Goal: Task Accomplishment & Management: Contribute content

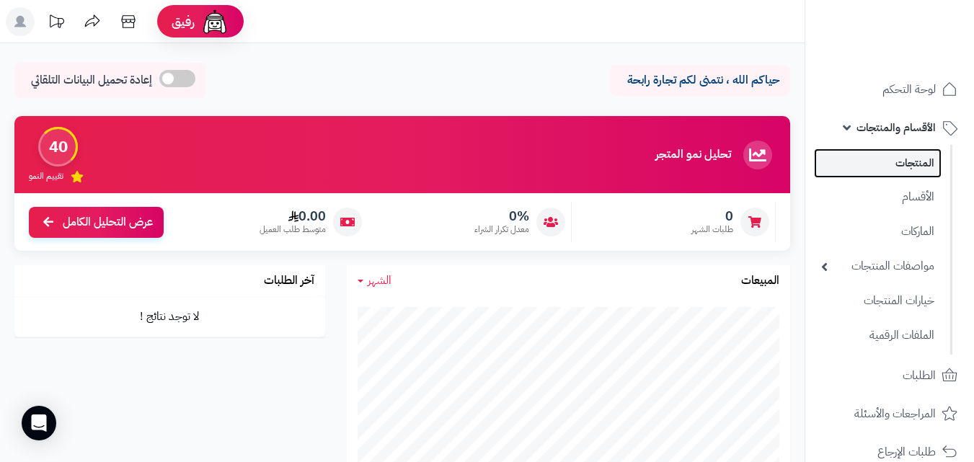
click at [914, 162] on link "المنتجات" at bounding box center [878, 164] width 128 height 30
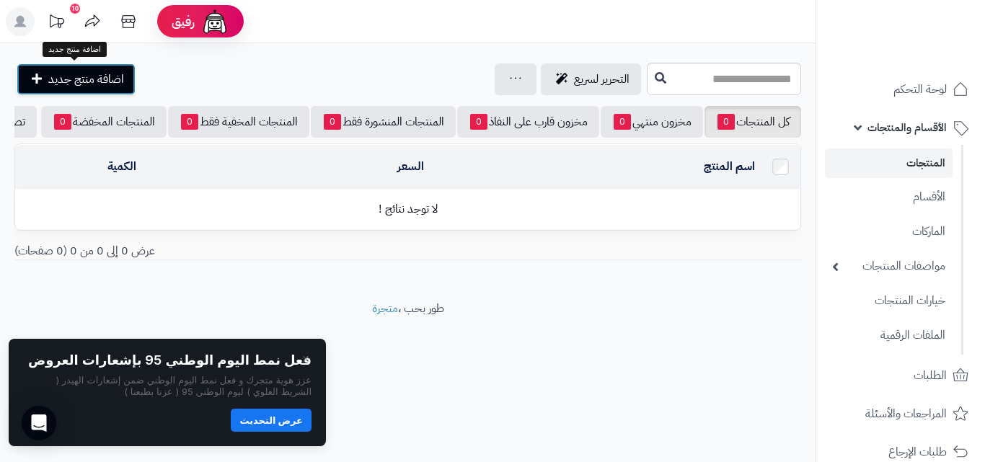
click at [58, 75] on span "اضافة منتج جديد" at bounding box center [86, 79] width 76 height 17
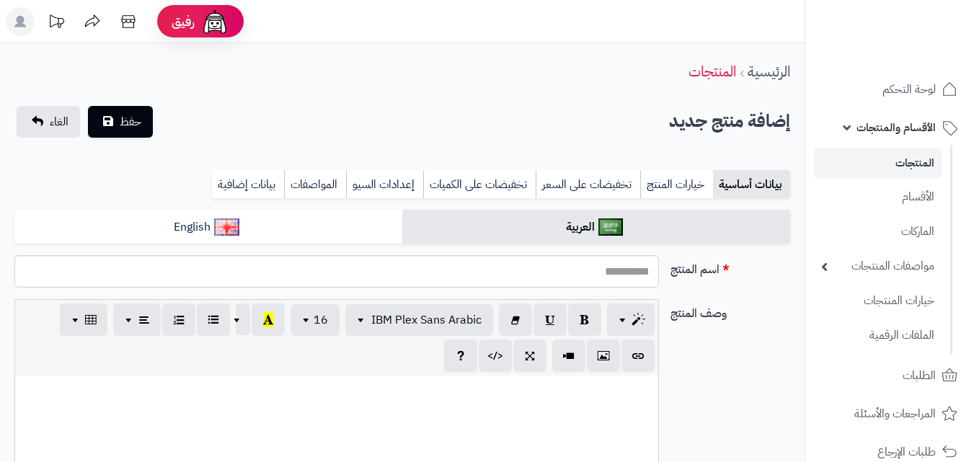
select select
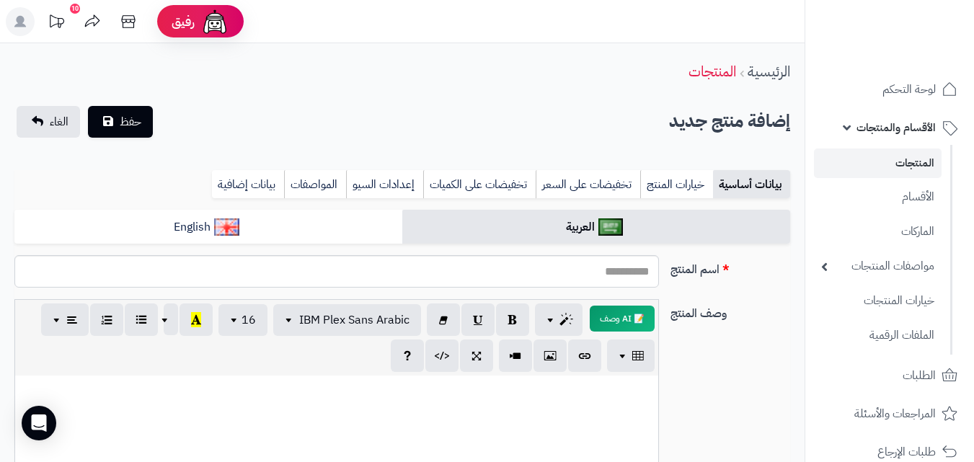
click at [751, 286] on div "اسم المنتج" at bounding box center [402, 277] width 787 height 44
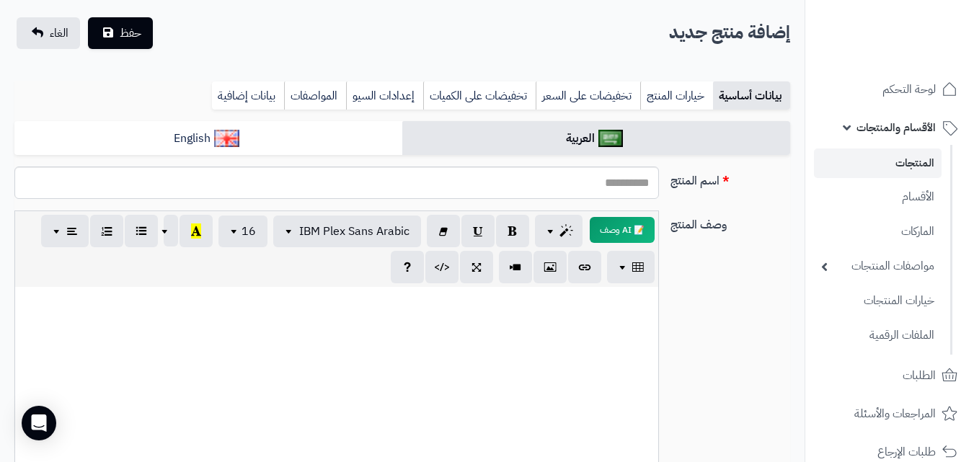
scroll to position [87, 0]
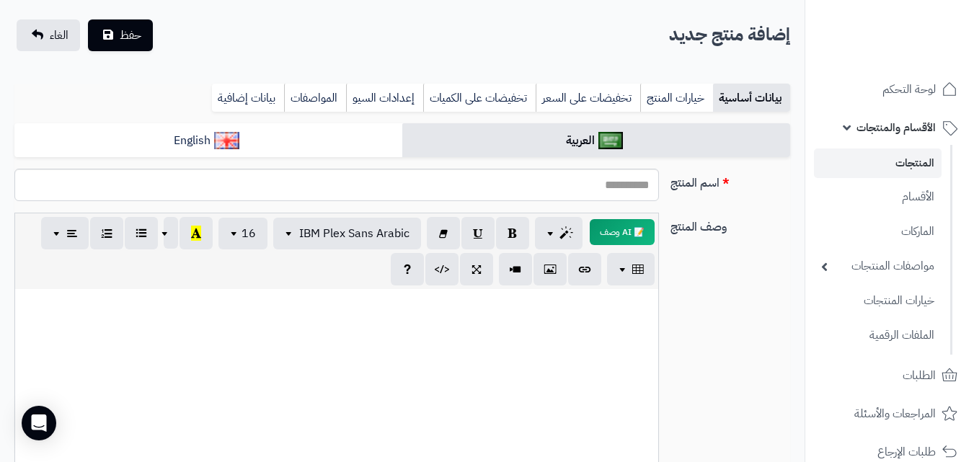
click at [907, 161] on link "المنتجات" at bounding box center [878, 164] width 128 height 30
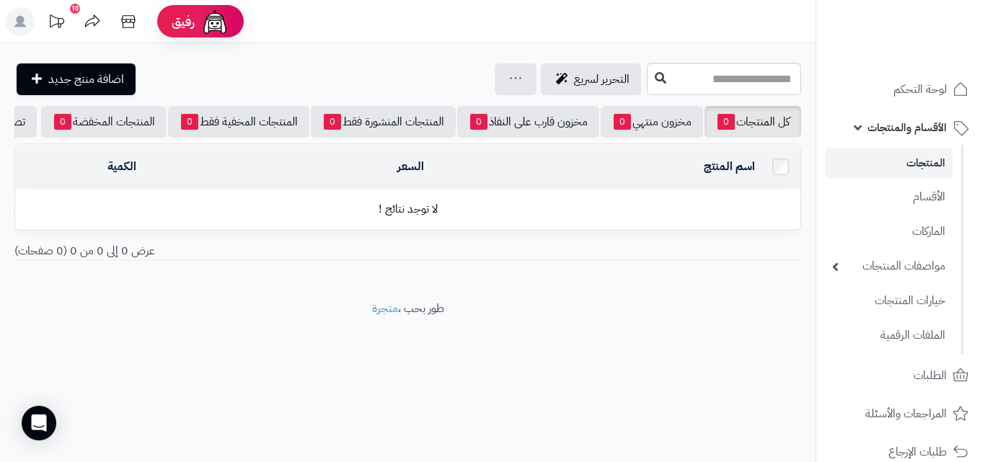
click at [919, 161] on link "المنتجات" at bounding box center [889, 164] width 128 height 30
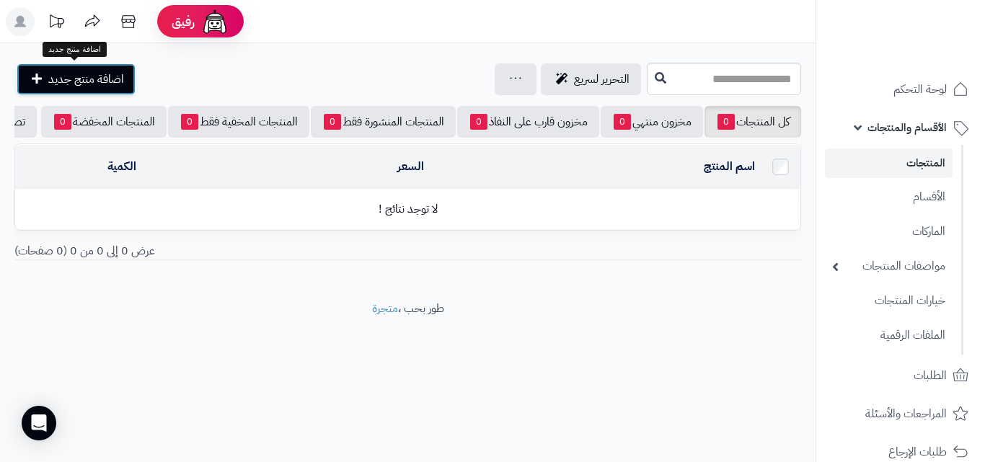
click at [74, 76] on span "اضافة منتج جديد" at bounding box center [86, 79] width 76 height 17
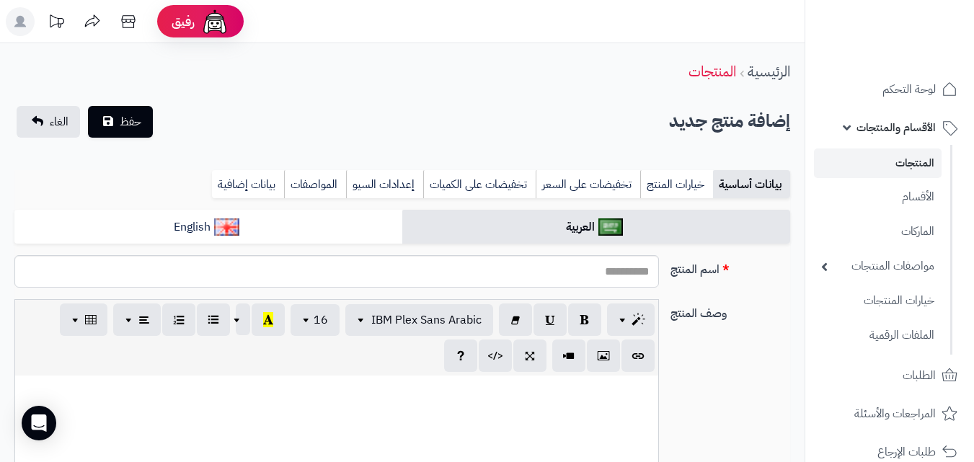
select select
click at [580, 272] on input "اسم المنتج" at bounding box center [336, 271] width 645 height 32
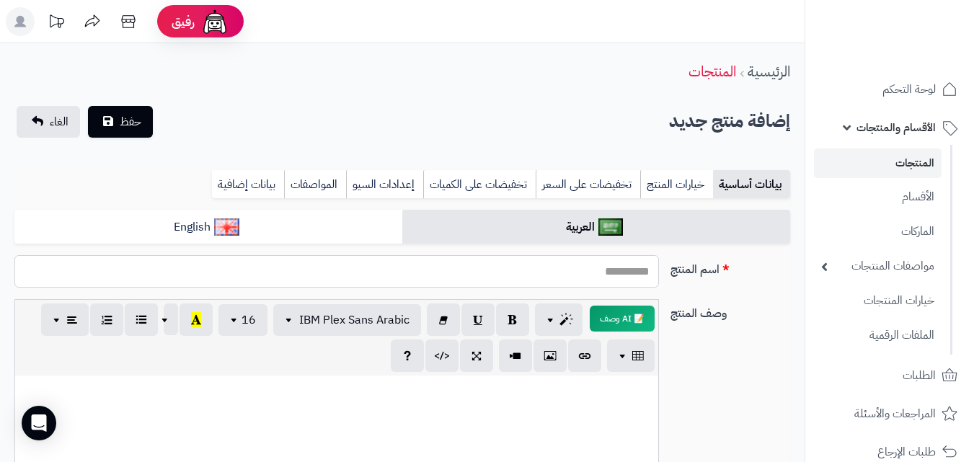
type input "*****"
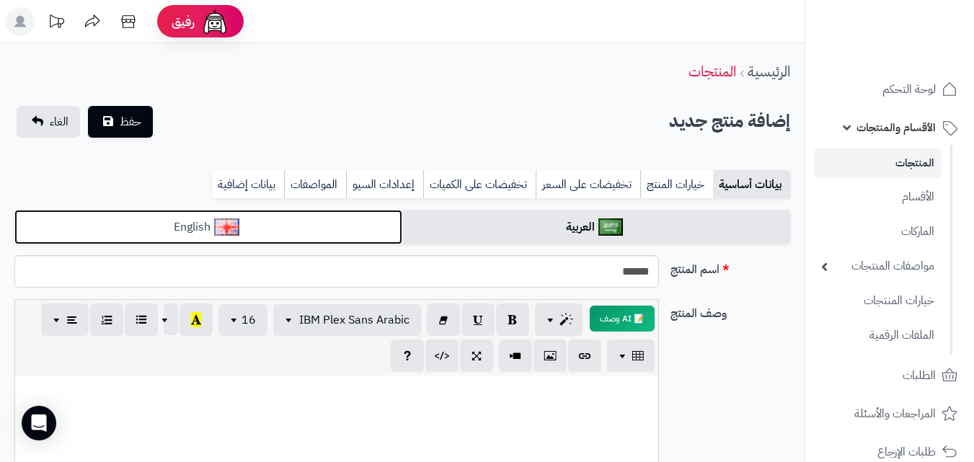
click at [217, 228] on img at bounding box center [226, 226] width 25 height 17
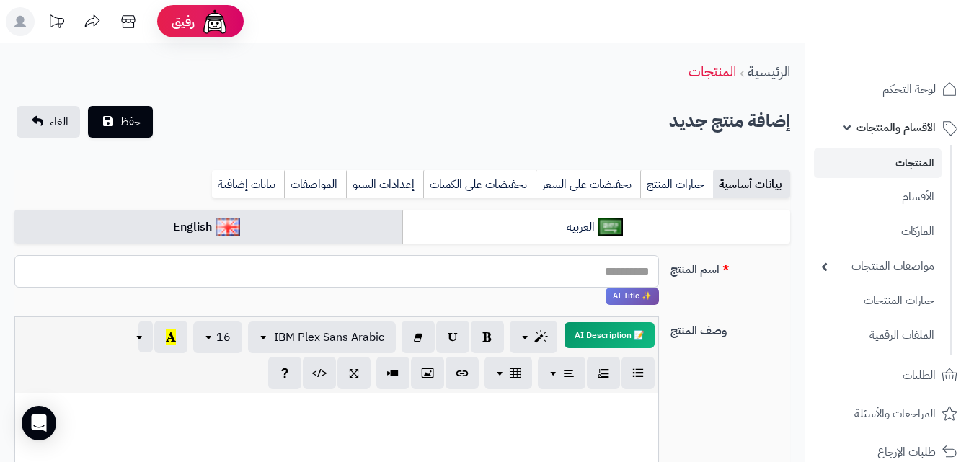
click at [526, 280] on input "اسم المنتج" at bounding box center [336, 271] width 645 height 32
type input "******"
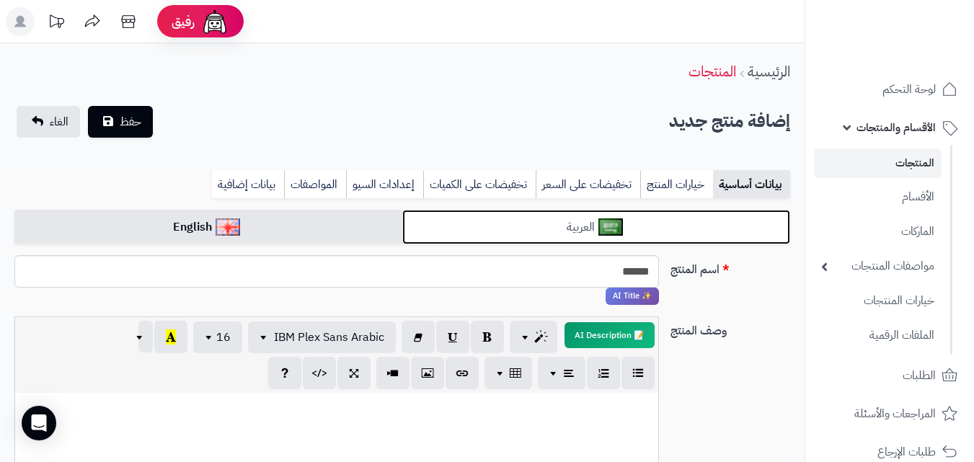
click at [562, 236] on link "العربية" at bounding box center [596, 227] width 388 height 35
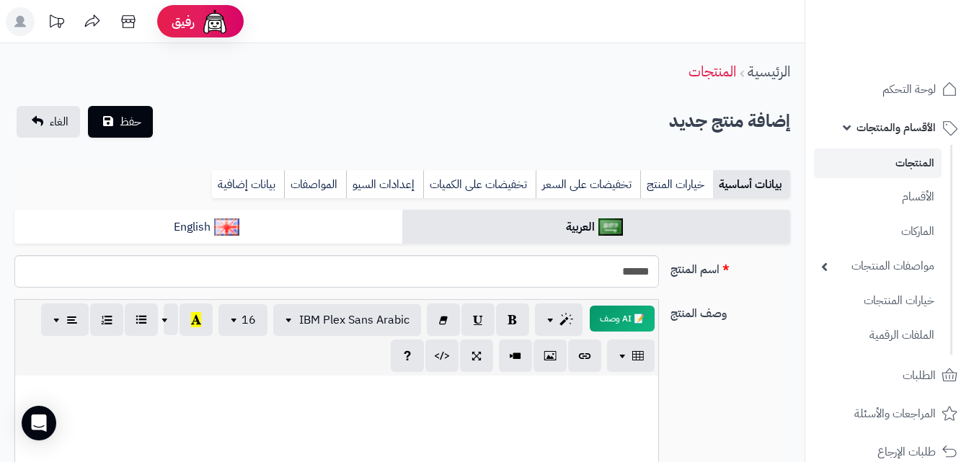
click at [743, 340] on div "وصف المنتج 📝 AI وصف p blockquote pre h1 h2 h3 h4 h5 h6 IBM Plex Sans Arabic Ari…" at bounding box center [402, 454] width 787 height 311
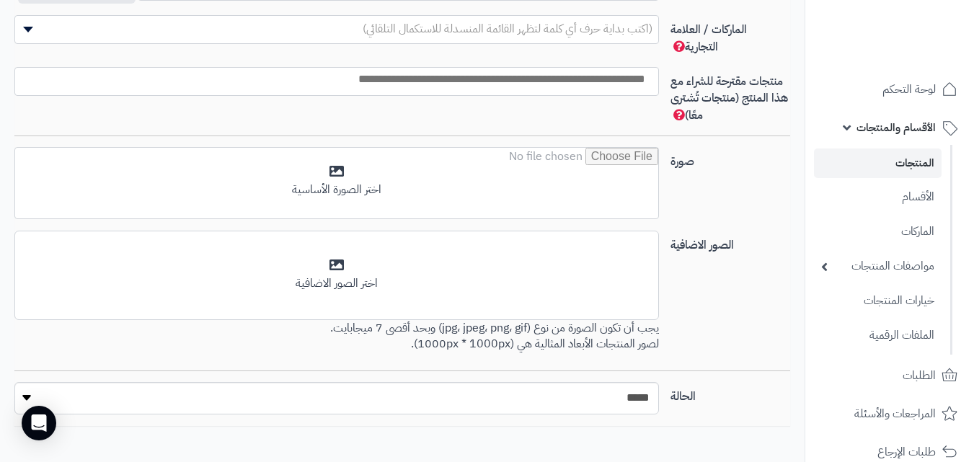
scroll to position [848, 0]
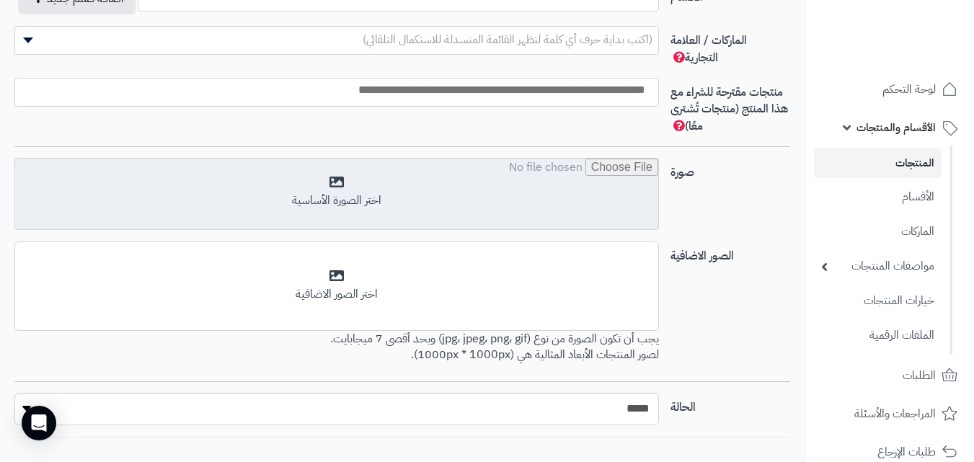
click at [347, 177] on input "file" at bounding box center [336, 195] width 643 height 72
type input "**********"
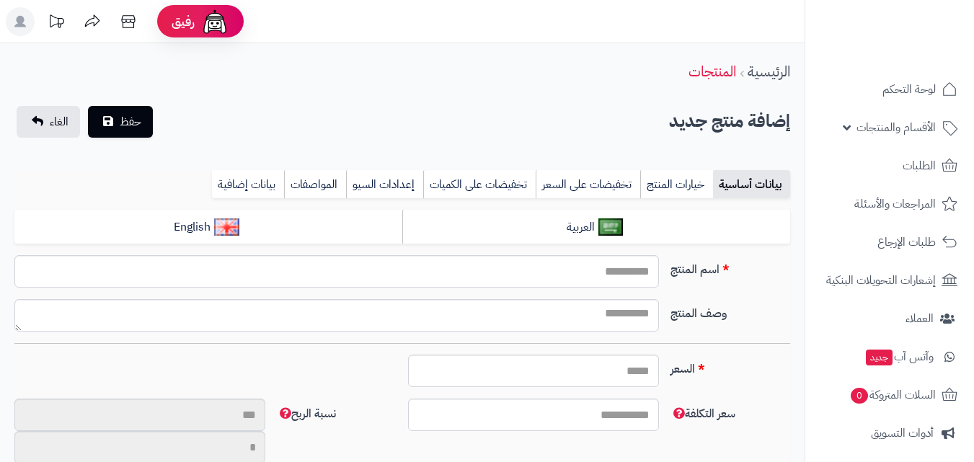
select select
type input "*****"
type input "********"
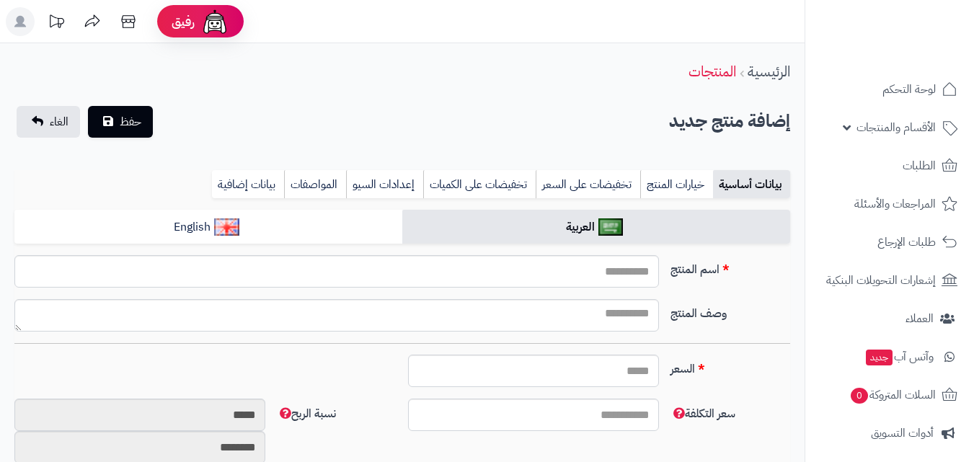
click at [763, 343] on div "وصف المنتج" at bounding box center [402, 321] width 787 height 44
type input "****"
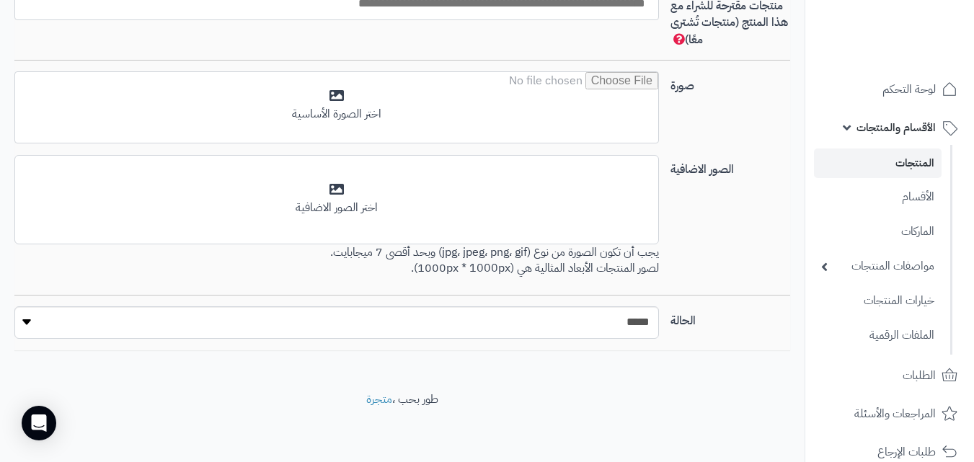
scroll to position [733, 0]
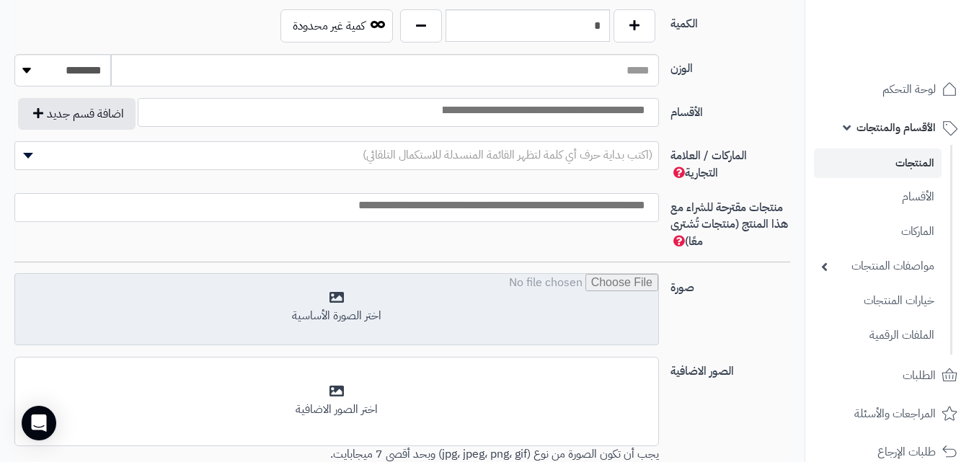
click at [358, 311] on input "file" at bounding box center [336, 310] width 643 height 72
type input "**********"
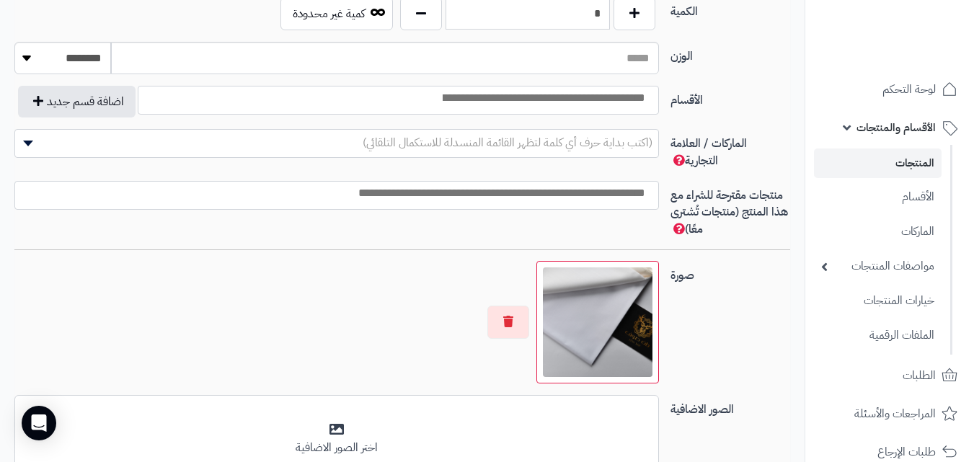
scroll to position [985, 0]
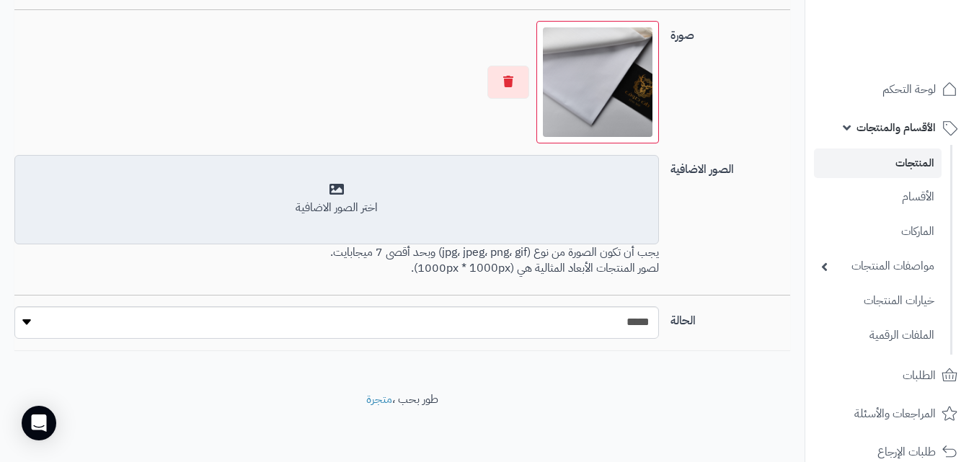
click at [340, 182] on div "اختر الصور الاضافية" at bounding box center [337, 199] width 626 height 34
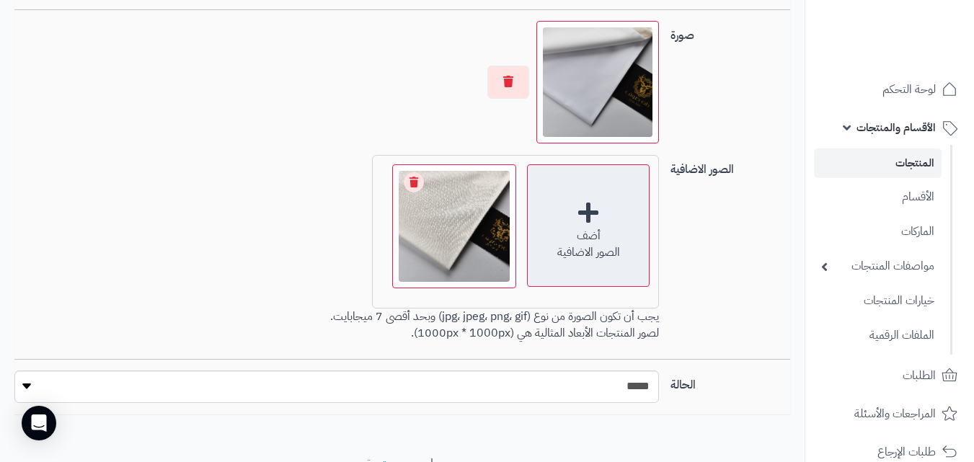
click at [596, 210] on div "أضف الصور الاضافية" at bounding box center [588, 225] width 123 height 123
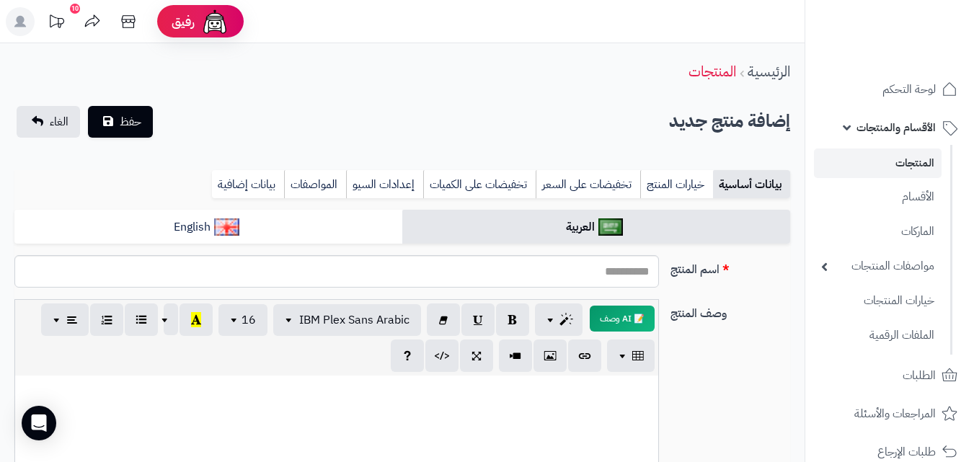
select select
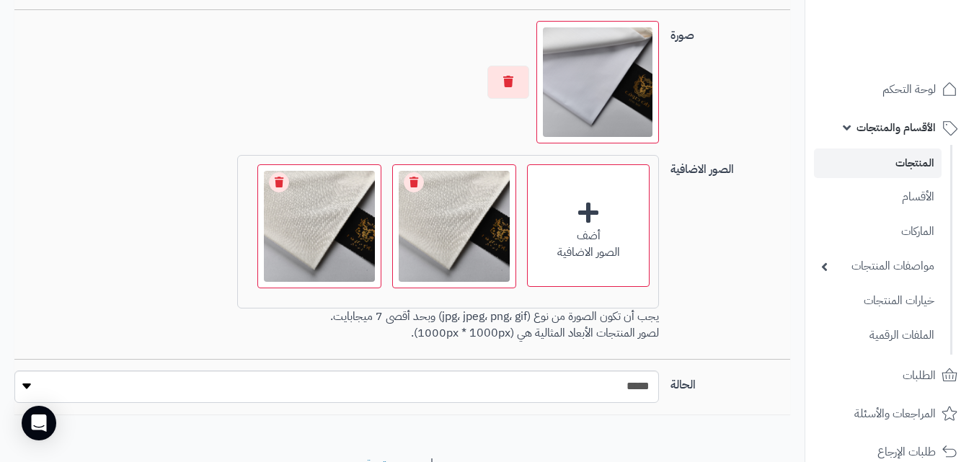
click at [764, 255] on div "الصور الاضافية أضف الصور الاضافية اختر الصور الاضافية 4.3 MB 1757180272720-اصفر…" at bounding box center [402, 257] width 787 height 204
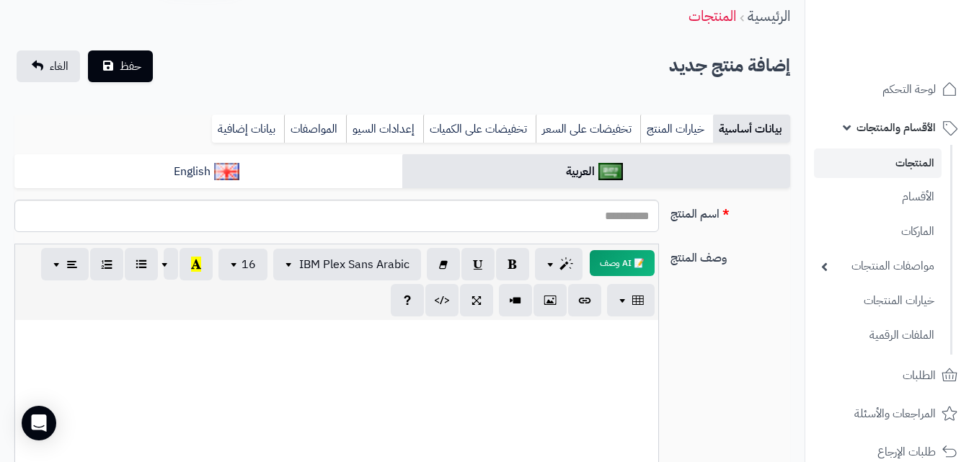
scroll to position [58, 0]
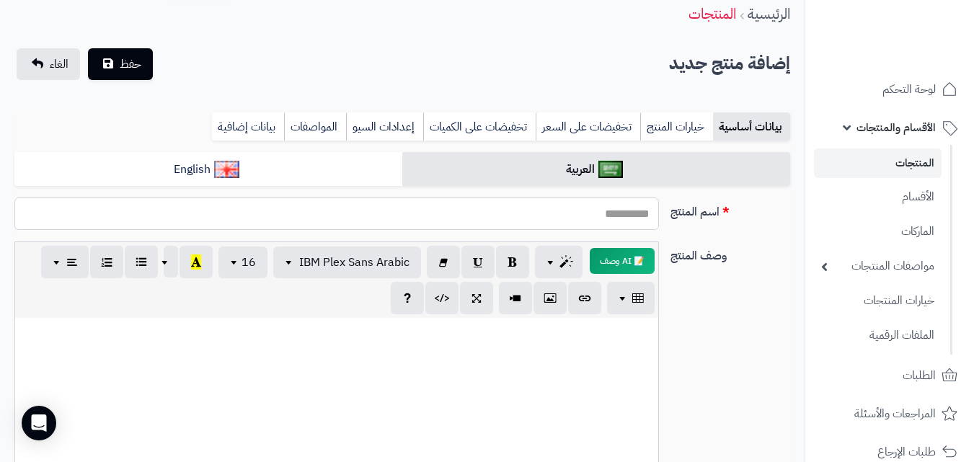
click at [598, 218] on input "اسم المنتج" at bounding box center [336, 214] width 645 height 32
click at [601, 216] on input "اسم المنتج" at bounding box center [336, 214] width 645 height 32
type input "*****"
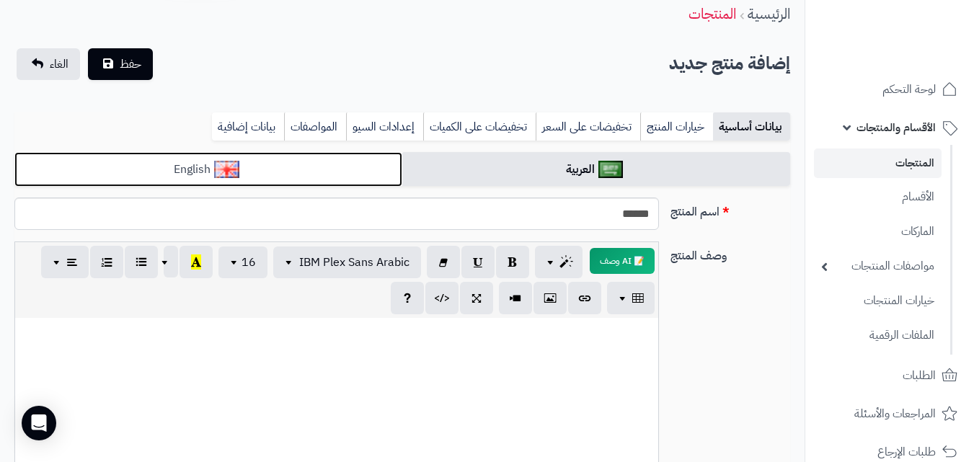
click at [192, 172] on link "English" at bounding box center [208, 169] width 388 height 35
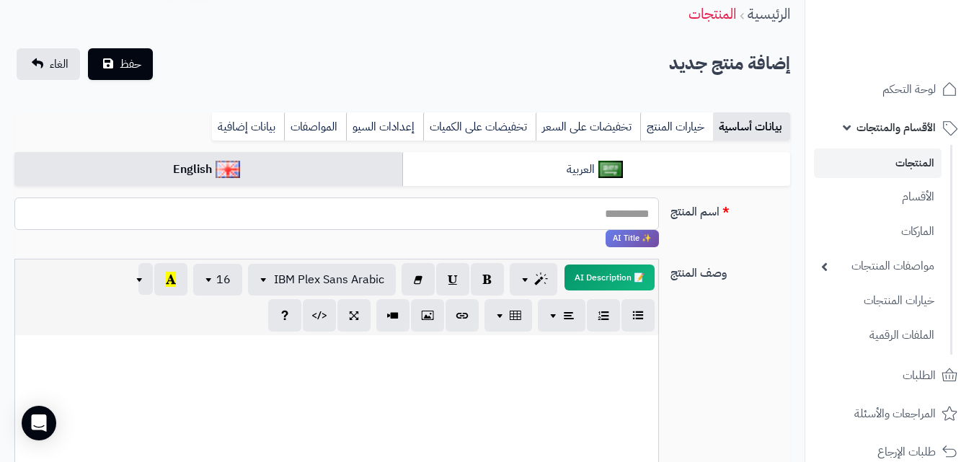
click at [578, 211] on input "اسم المنتج" at bounding box center [336, 214] width 645 height 32
type input "******"
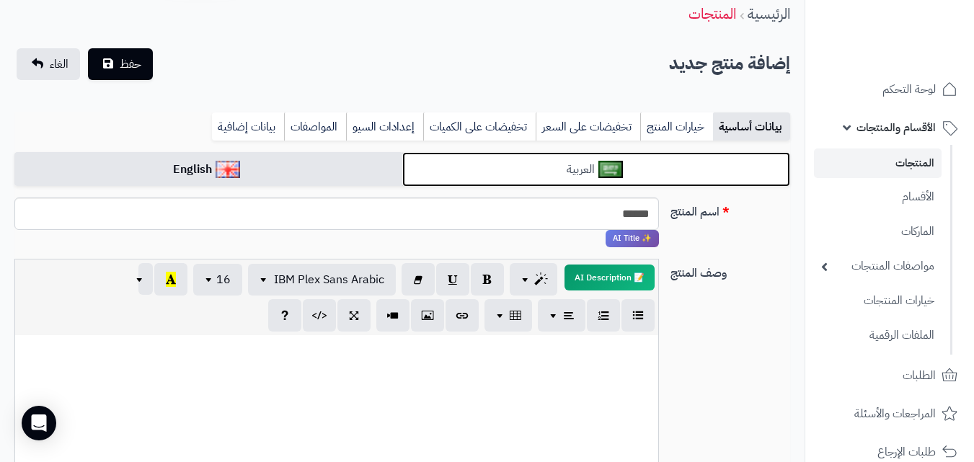
click at [590, 167] on link "العربية" at bounding box center [596, 169] width 388 height 35
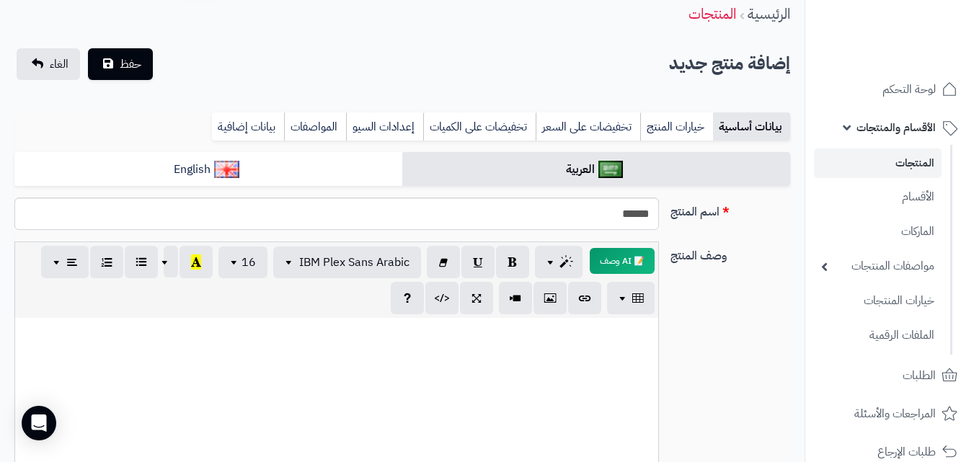
click at [567, 353] on div at bounding box center [336, 426] width 643 height 216
click at [130, 53] on button "حفظ" at bounding box center [120, 64] width 65 height 32
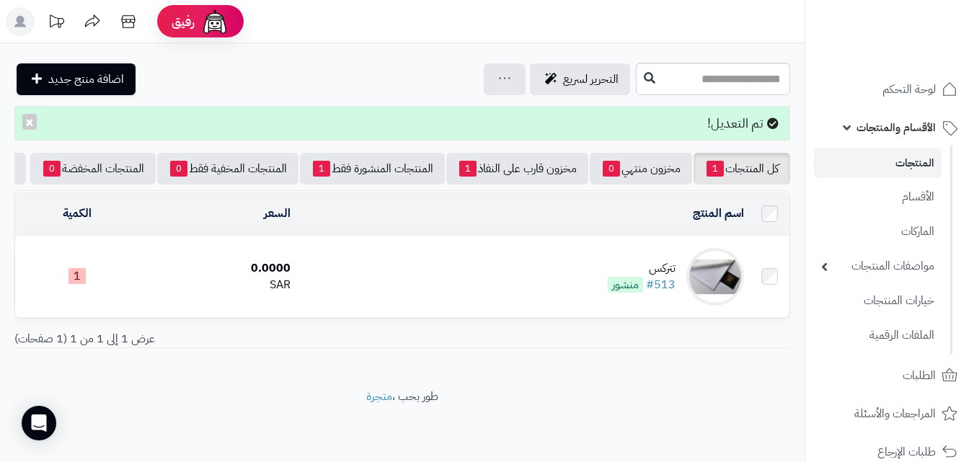
click at [662, 270] on div "تتركس" at bounding box center [642, 268] width 68 height 17
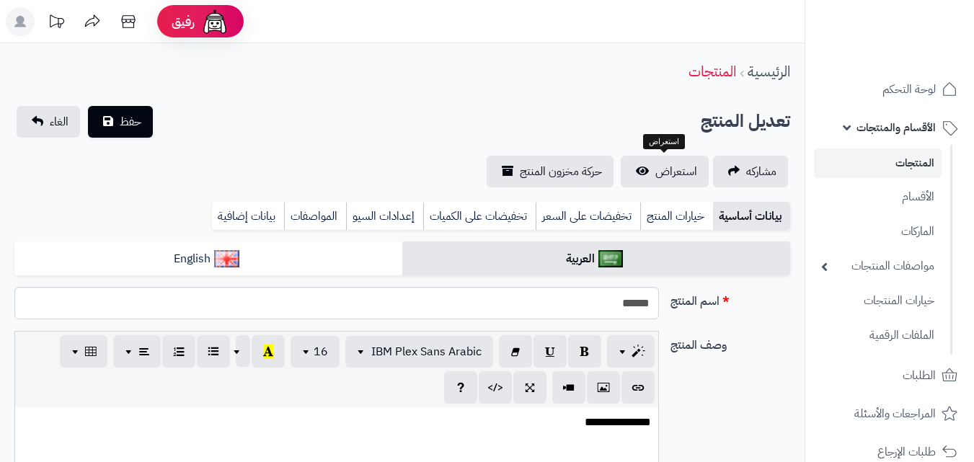
select select
click at [662, 172] on span "استعراض" at bounding box center [676, 171] width 42 height 17
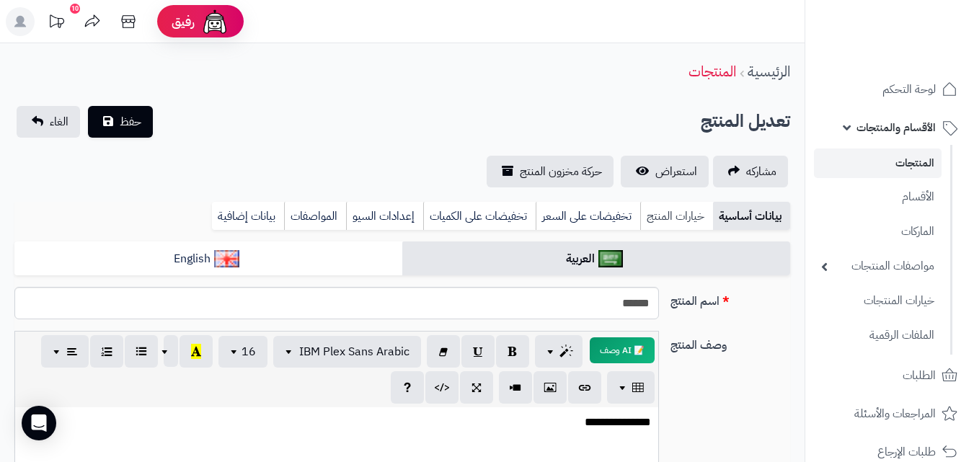
click at [681, 205] on link "خيارات المنتج" at bounding box center [676, 216] width 73 height 29
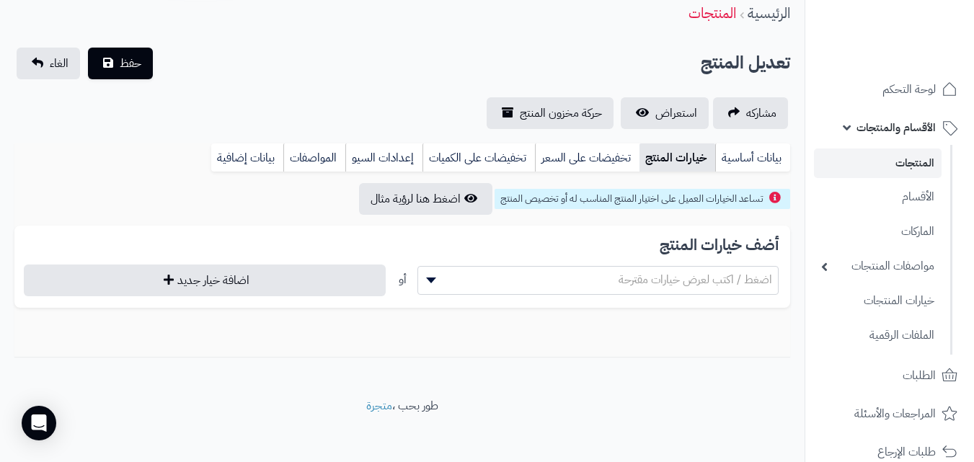
scroll to position [66, 0]
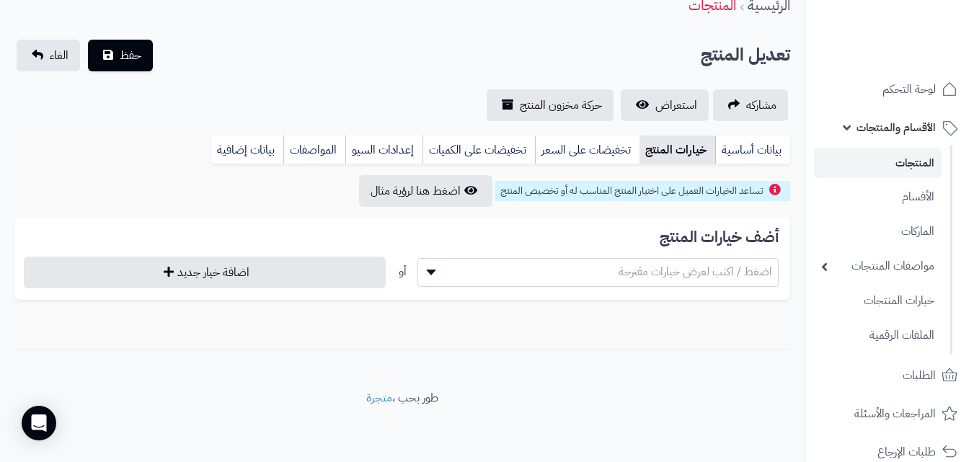
click at [425, 269] on span at bounding box center [429, 272] width 22 height 27
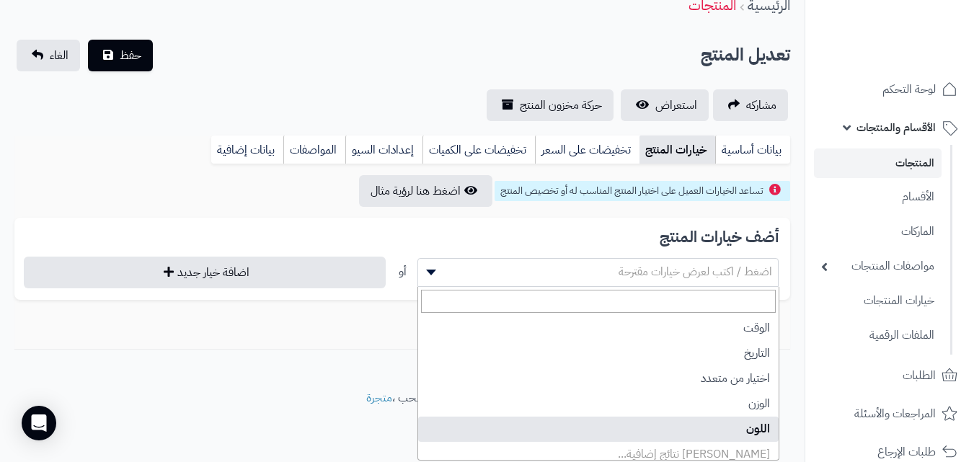
select select "**"
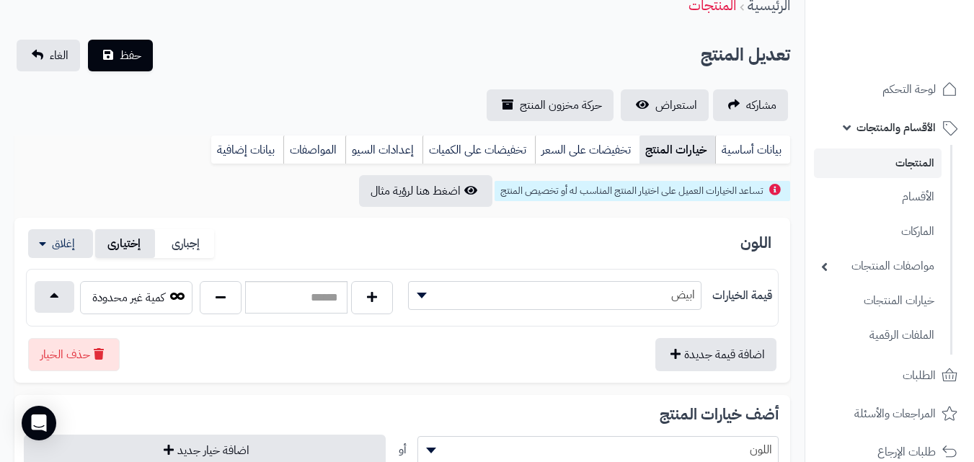
click at [129, 252] on label "إختيارى" at bounding box center [125, 244] width 60 height 30
click at [182, 245] on label "إجبارى" at bounding box center [185, 244] width 60 height 30
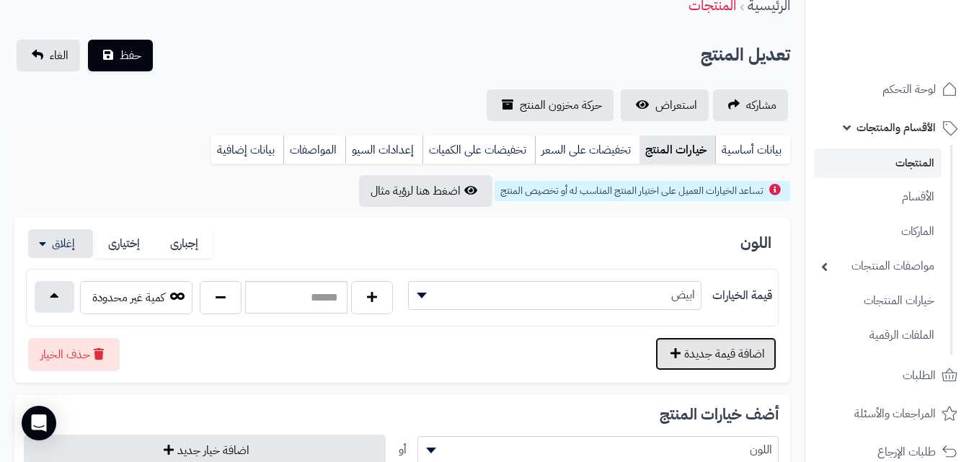
click at [735, 349] on button "اضافة قيمة جديدة" at bounding box center [715, 353] width 121 height 33
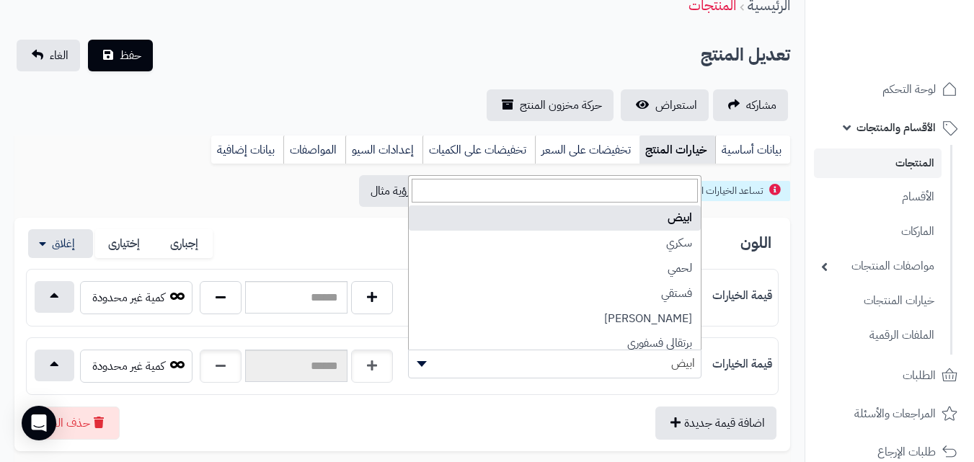
click at [420, 361] on b at bounding box center [422, 364] width 10 height 6
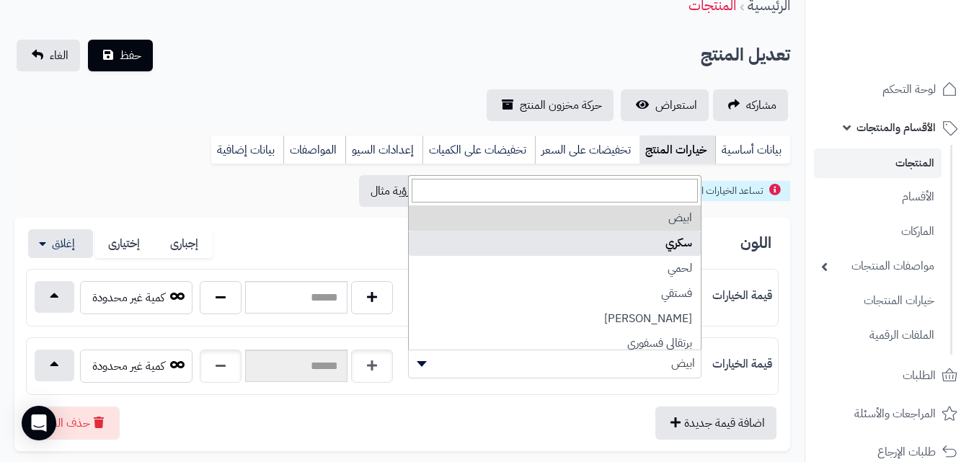
select select "***"
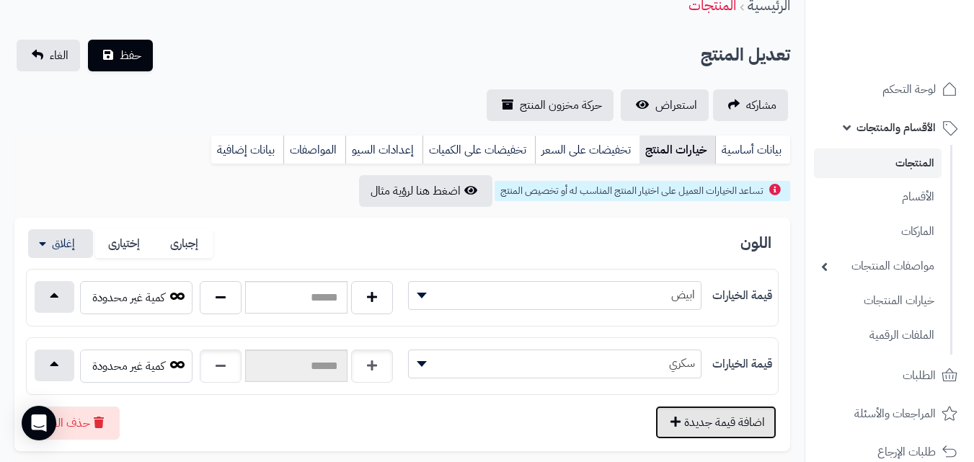
click at [698, 419] on button "اضافة قيمة جديدة" at bounding box center [715, 422] width 121 height 33
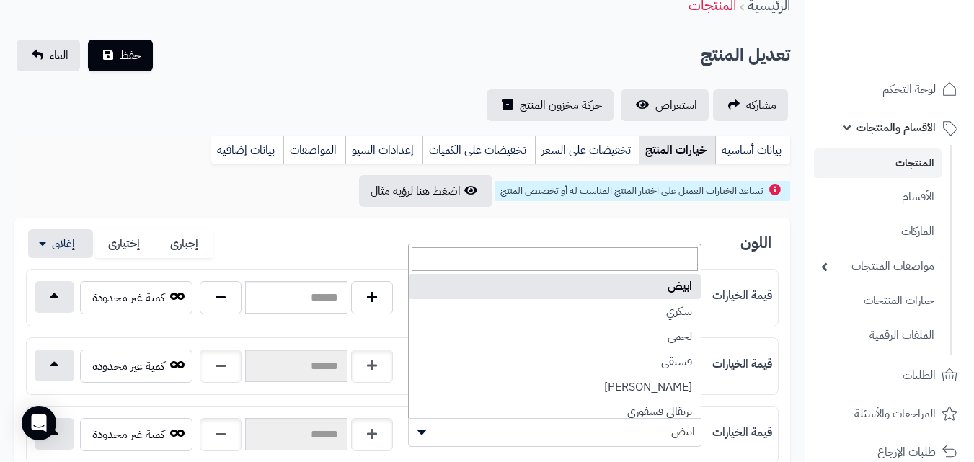
click at [637, 433] on span "ابيض" at bounding box center [555, 432] width 292 height 22
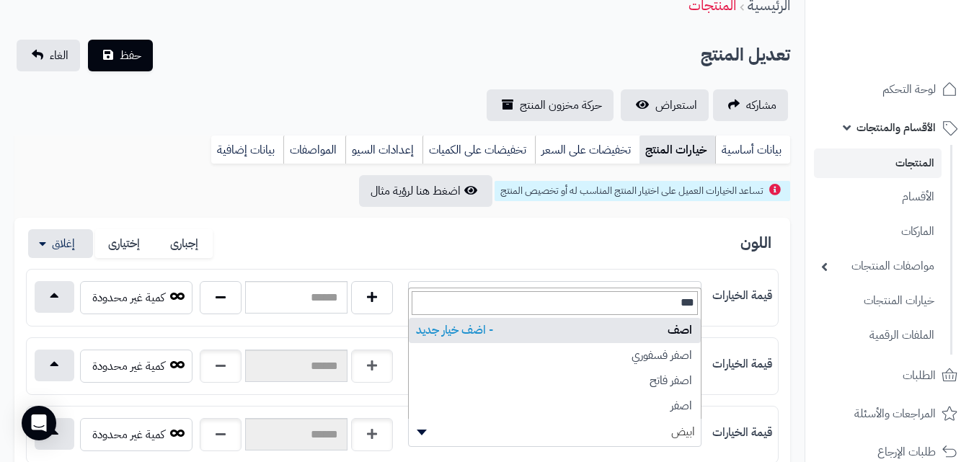
type input "****"
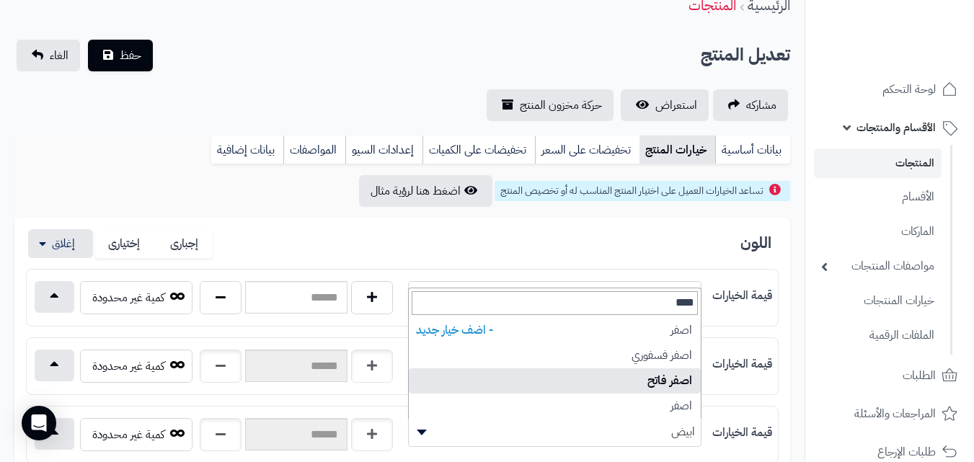
select select "***"
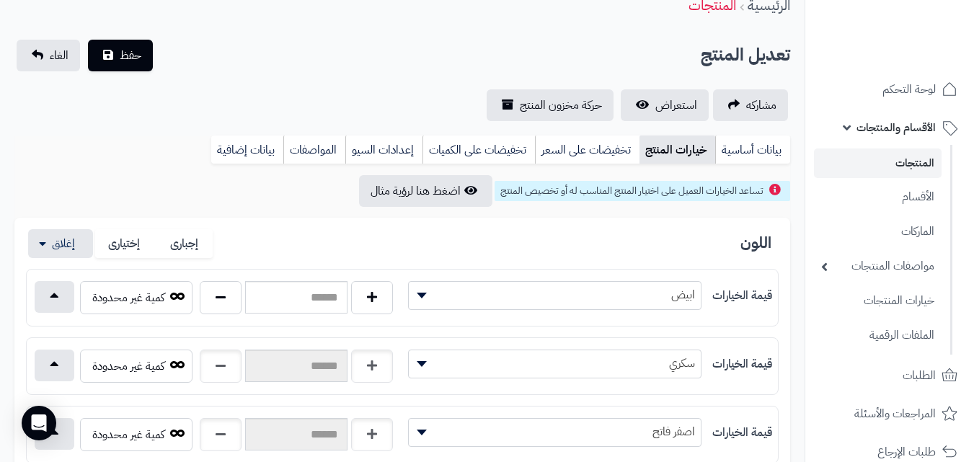
click at [790, 382] on div "**********" at bounding box center [402, 369] width 776 height 303
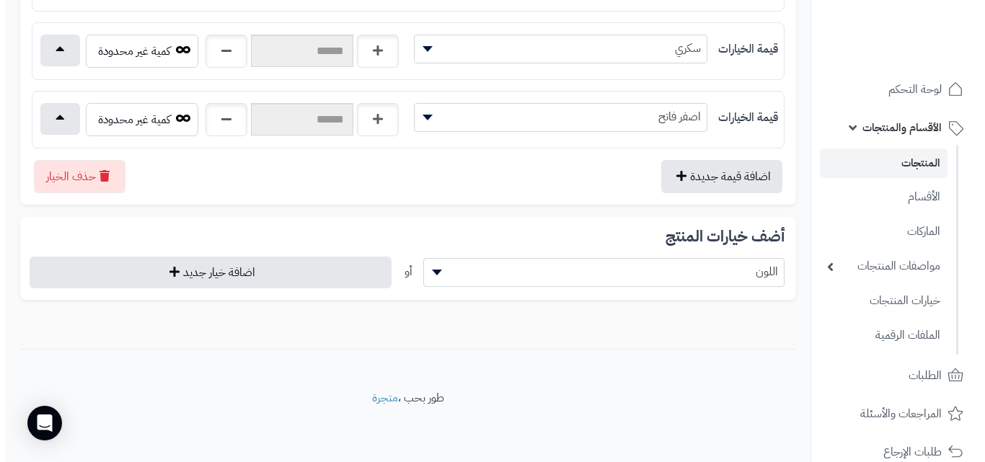
scroll to position [353, 0]
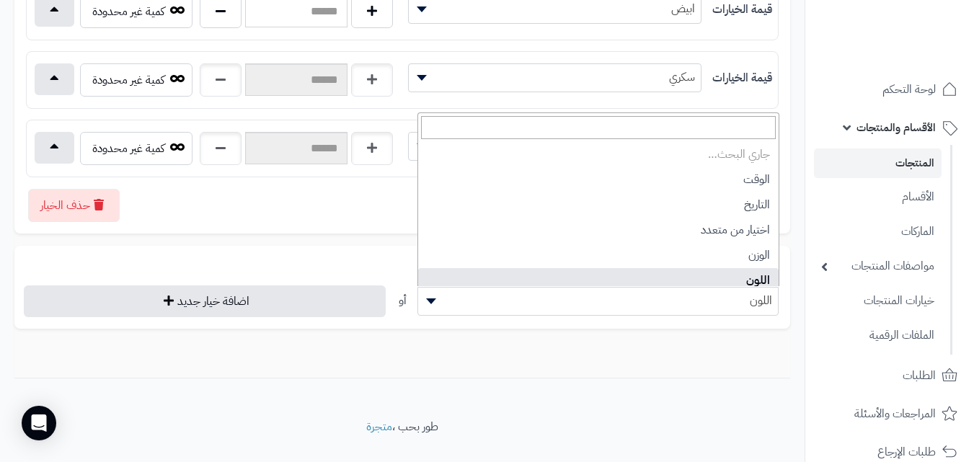
click at [431, 295] on span at bounding box center [429, 301] width 22 height 27
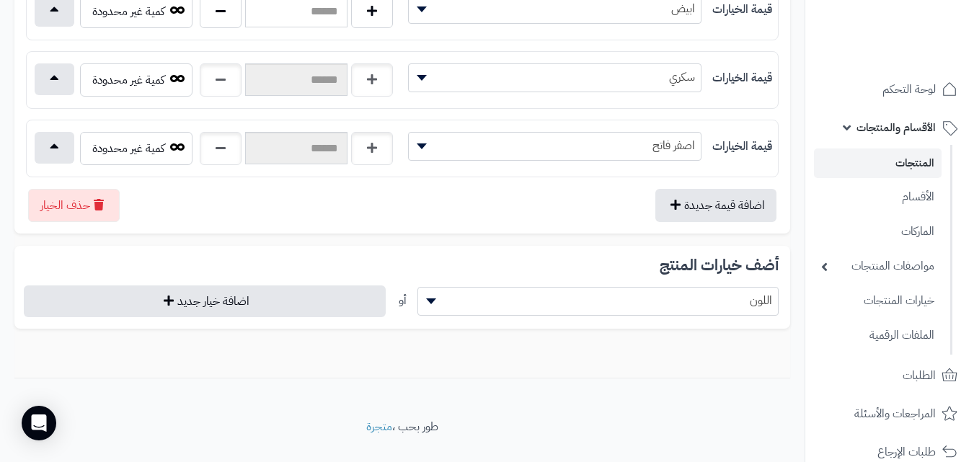
click at [431, 295] on span at bounding box center [429, 301] width 22 height 27
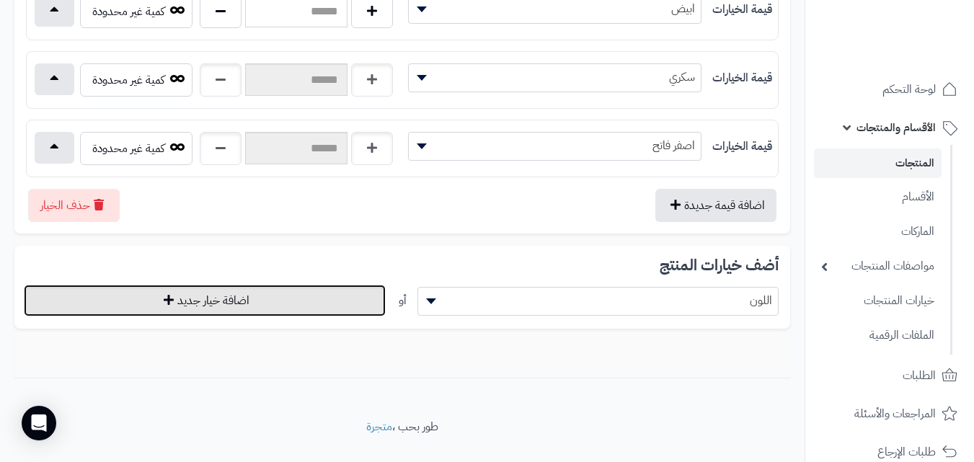
click at [185, 308] on button "اضافة خيار جديد" at bounding box center [205, 301] width 362 height 32
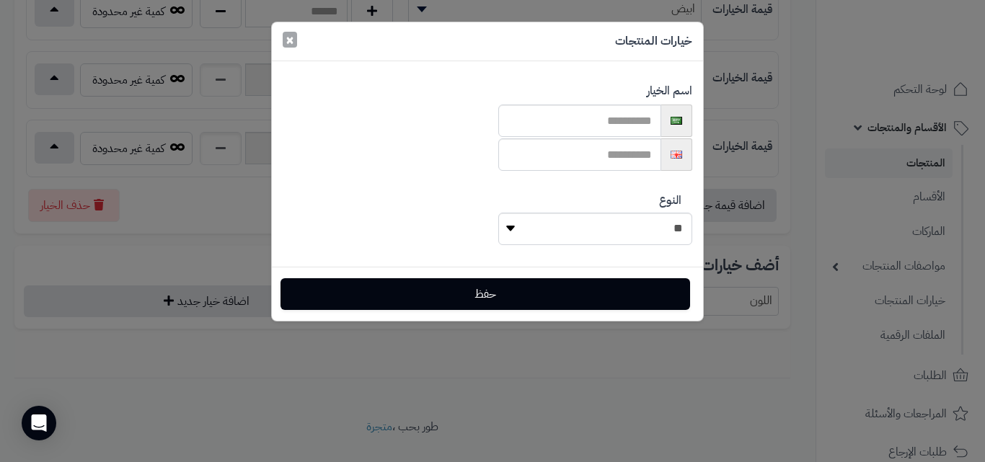
click at [290, 43] on button "×" at bounding box center [290, 40] width 14 height 16
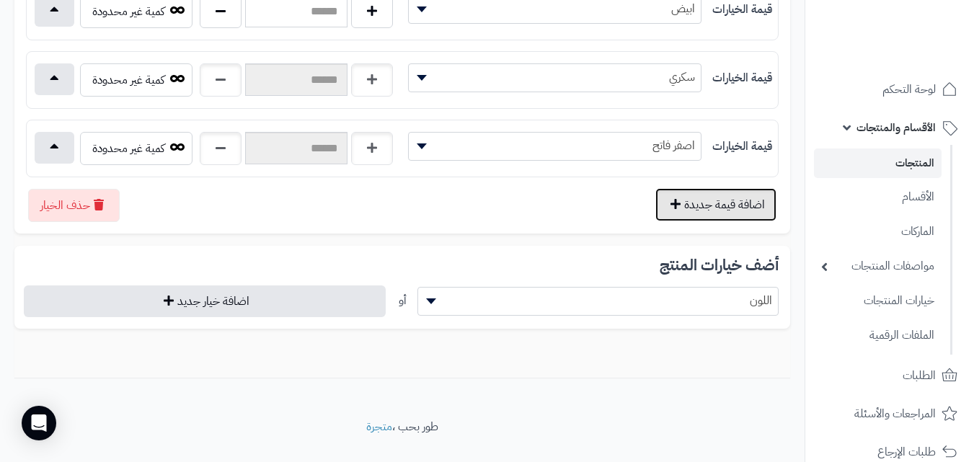
click at [673, 200] on button "اضافة قيمة جديدة" at bounding box center [715, 204] width 121 height 33
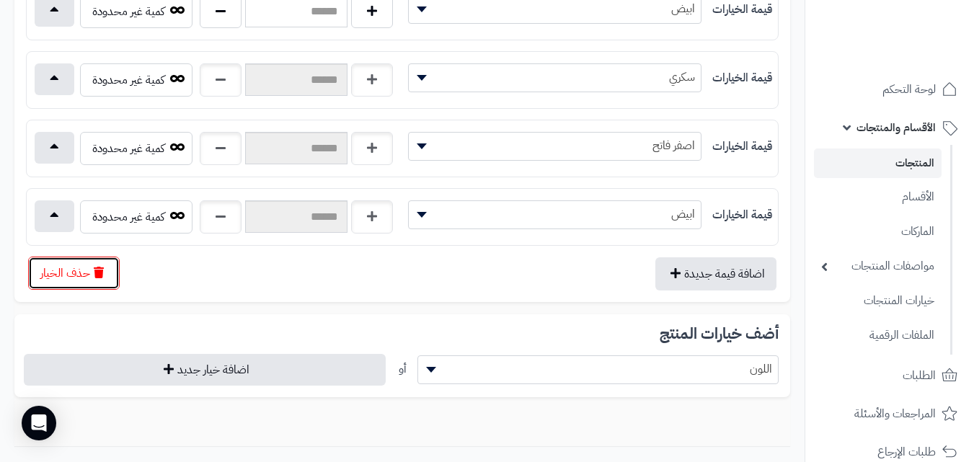
click at [72, 278] on button "حذف الخيار" at bounding box center [74, 273] width 92 height 33
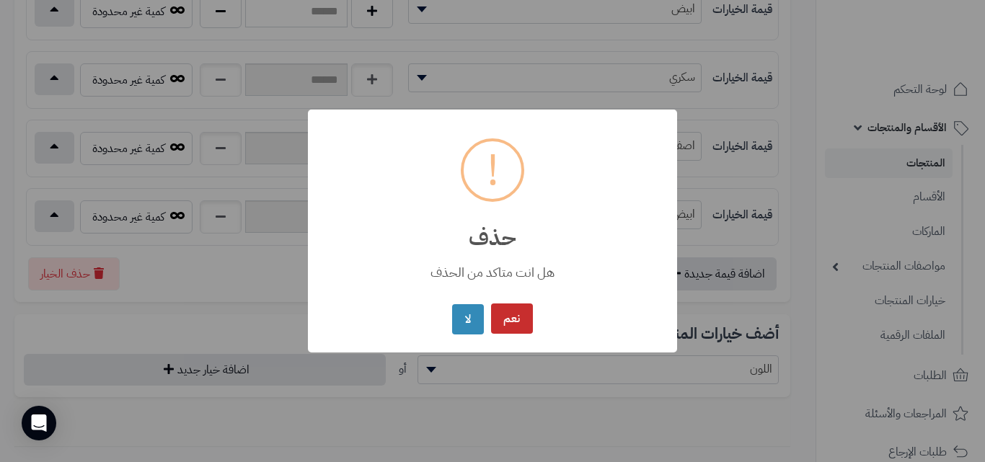
click at [498, 327] on button "نعم" at bounding box center [512, 319] width 42 height 31
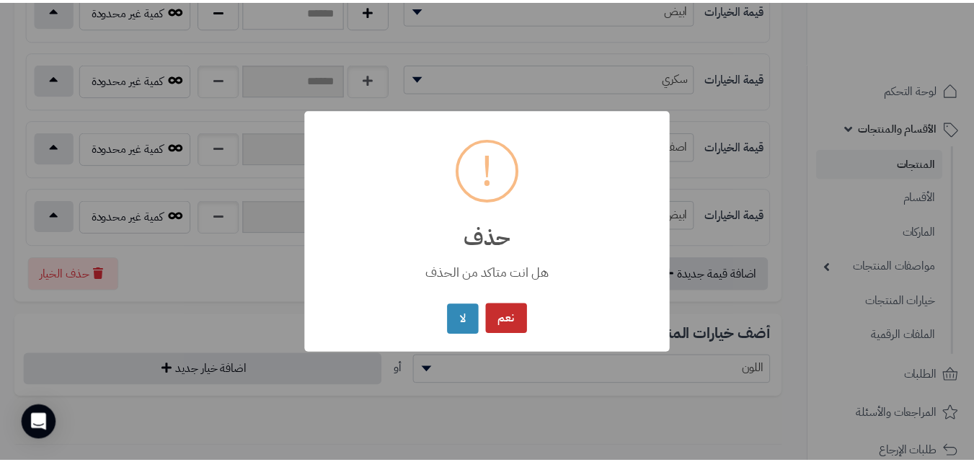
scroll to position [66, 0]
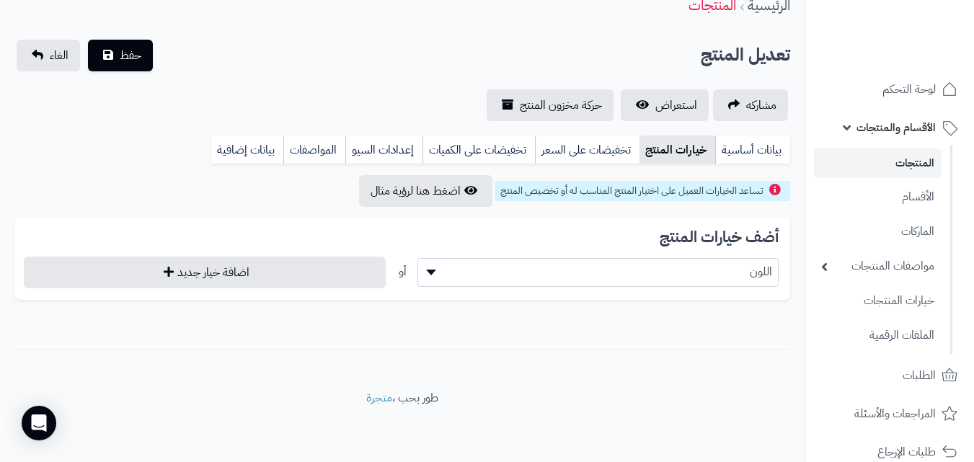
click at [652, 247] on div "أضف خيارات المنتج ***** اللون أو اضافة خيار جديد" at bounding box center [402, 259] width 776 height 82
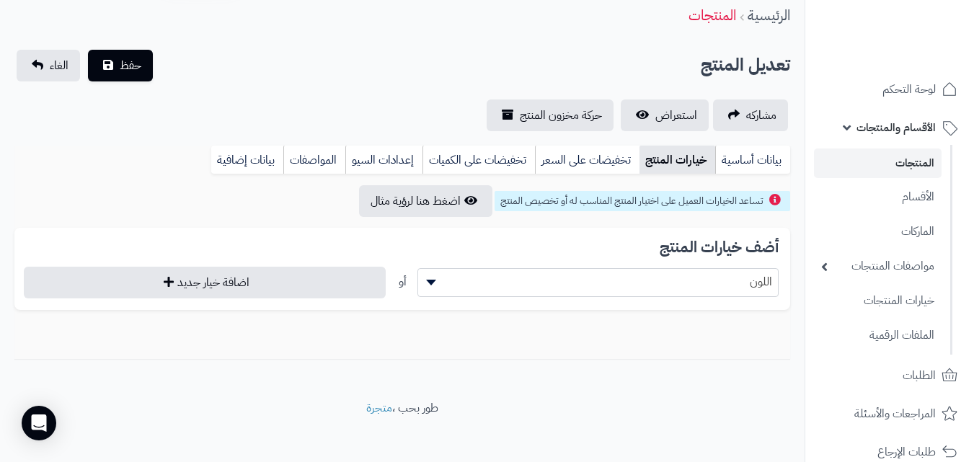
scroll to position [58, 0]
click at [737, 149] on link "بيانات أساسية" at bounding box center [752, 158] width 75 height 29
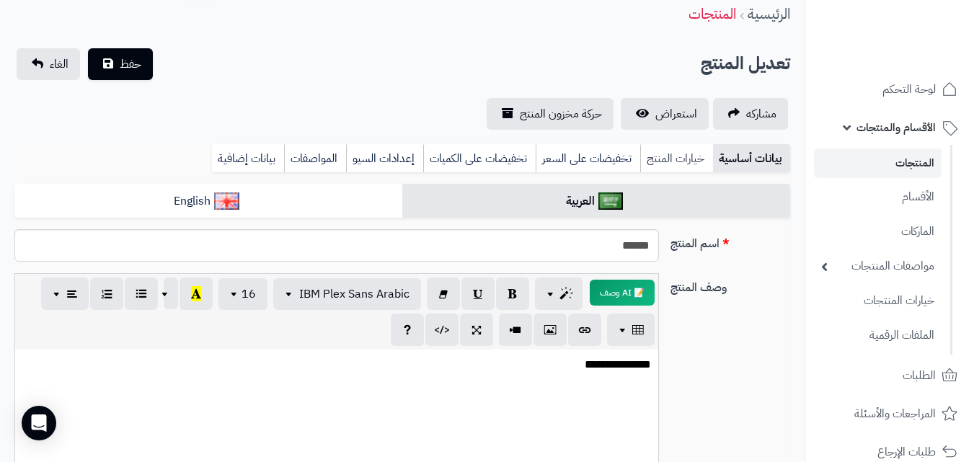
click at [671, 157] on link "خيارات المنتج" at bounding box center [676, 158] width 73 height 29
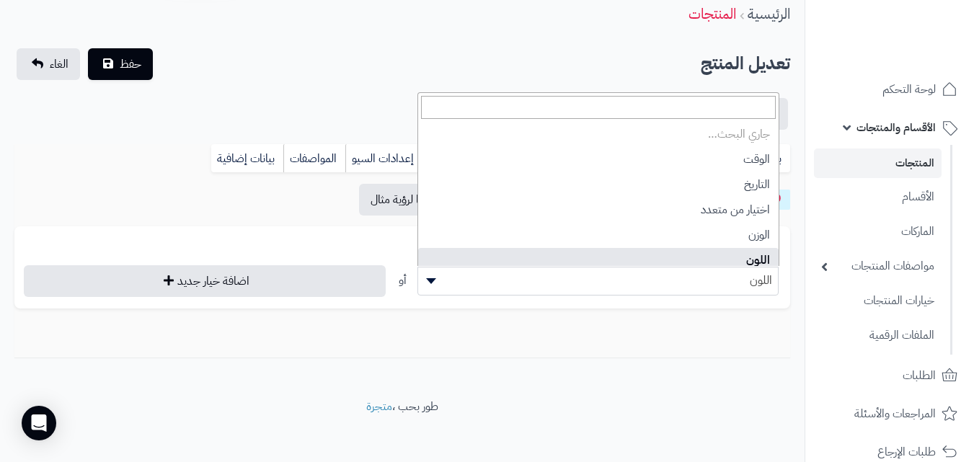
click at [431, 279] on b at bounding box center [431, 281] width 10 height 6
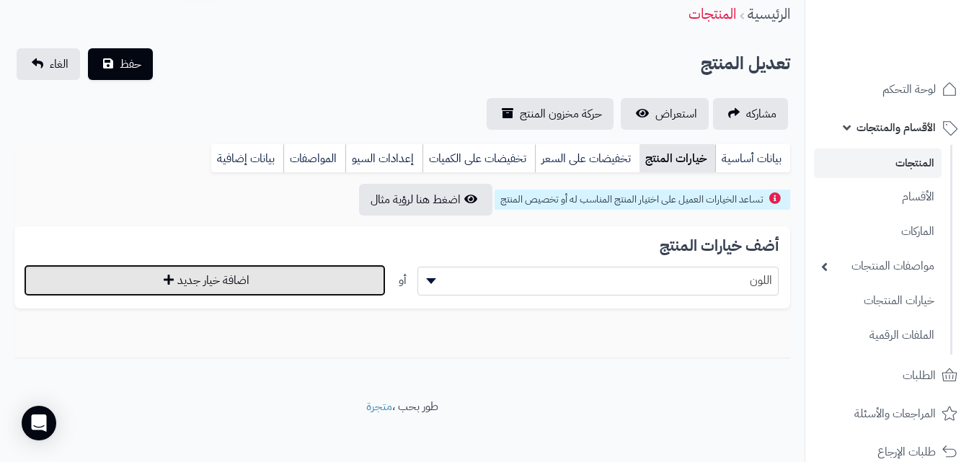
click at [310, 286] on button "اضافة خيار جديد" at bounding box center [205, 281] width 362 height 32
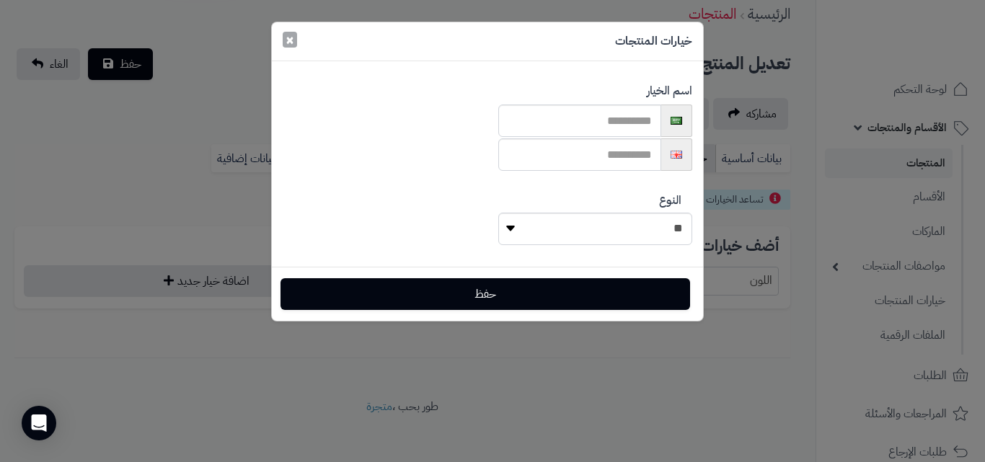
click at [285, 35] on button "×" at bounding box center [290, 40] width 14 height 16
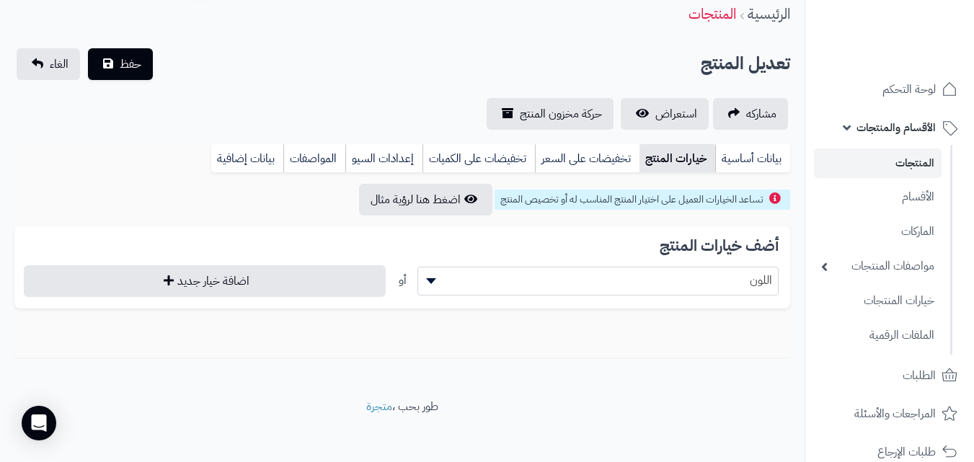
click at [654, 231] on div "أضف خيارات المنتج ***** اللون أو اضافة خيار جديد" at bounding box center [402, 267] width 776 height 82
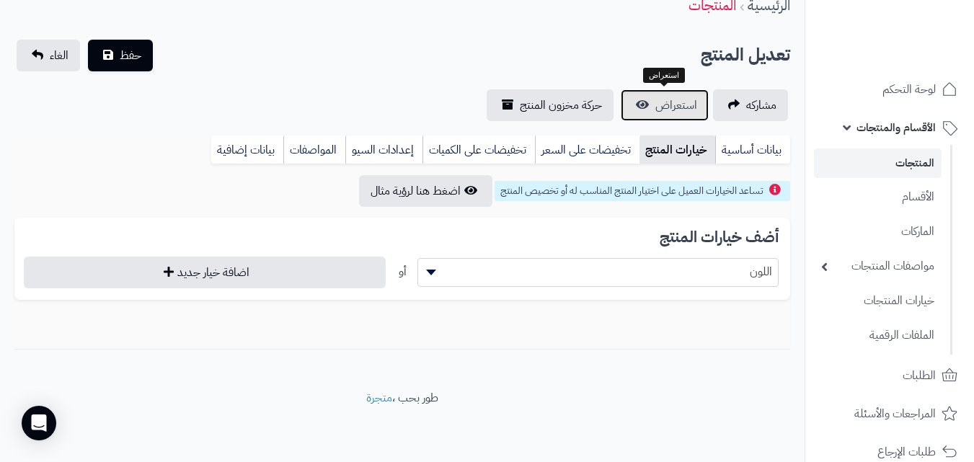
click at [653, 102] on link "استعراض" at bounding box center [665, 105] width 88 height 32
click at [757, 150] on link "بيانات أساسية" at bounding box center [752, 150] width 75 height 29
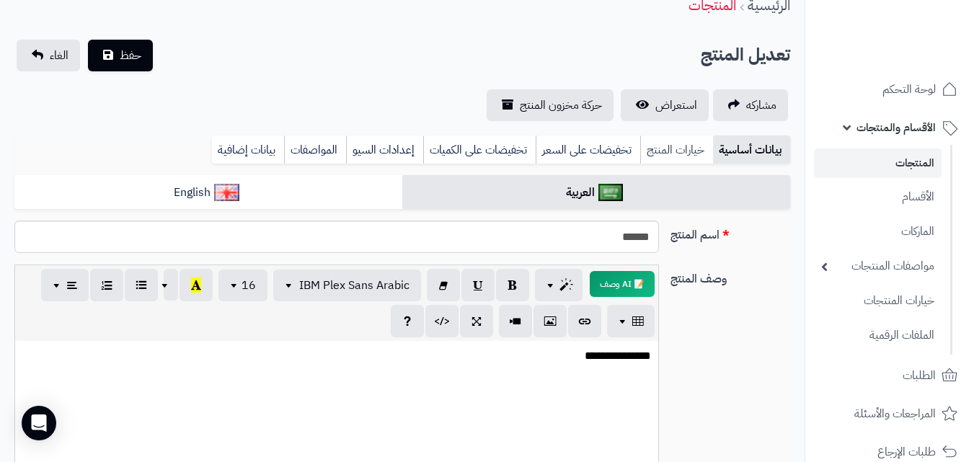
click at [681, 142] on link "خيارات المنتج" at bounding box center [676, 150] width 73 height 29
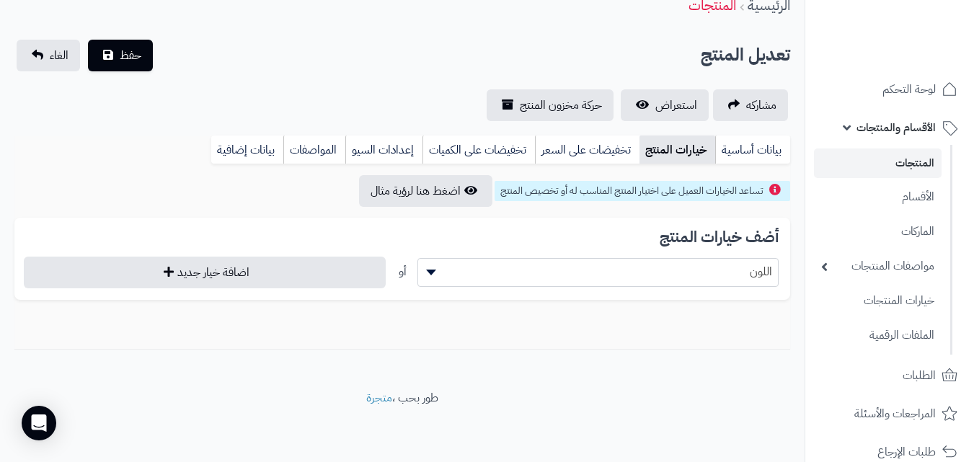
click at [591, 318] on div "تساعد الخيارات العميل على اختيار المنتج المناسب له أو تخصيص المنتج اضغط هنا لرؤ…" at bounding box center [402, 262] width 776 height 174
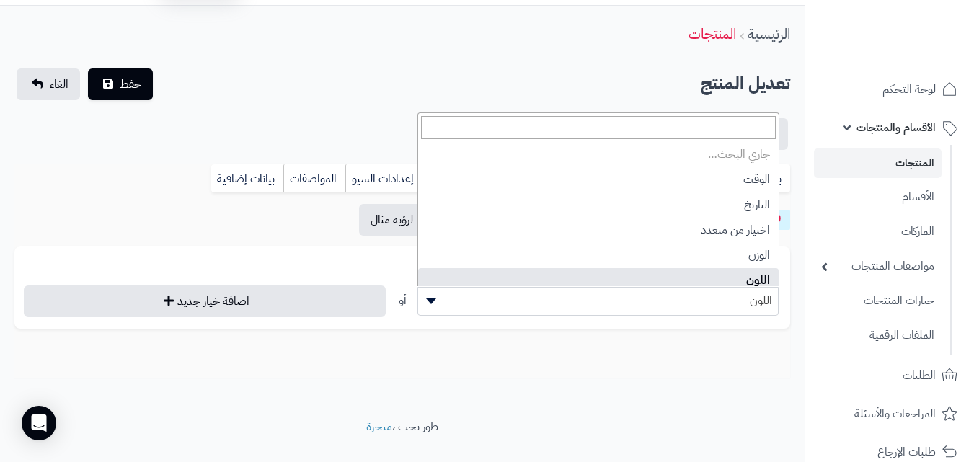
click at [433, 301] on b at bounding box center [431, 302] width 10 height 6
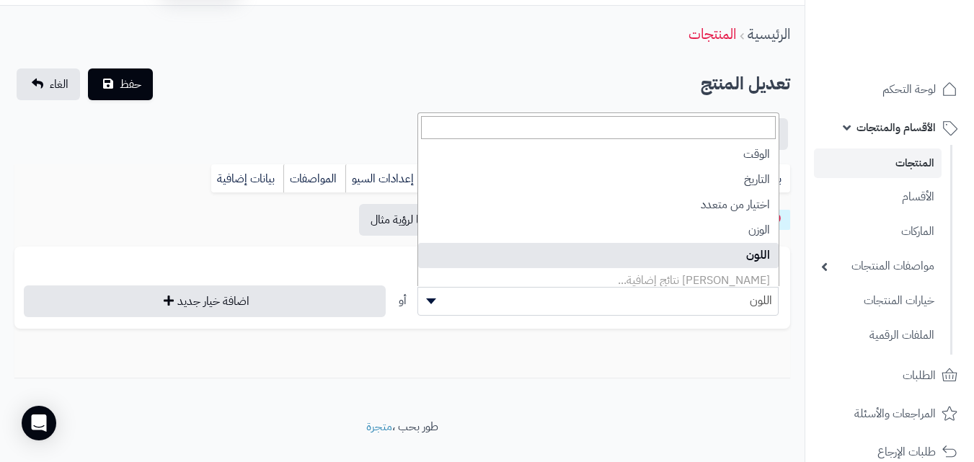
click at [587, 389] on div "**********" at bounding box center [402, 212] width 805 height 413
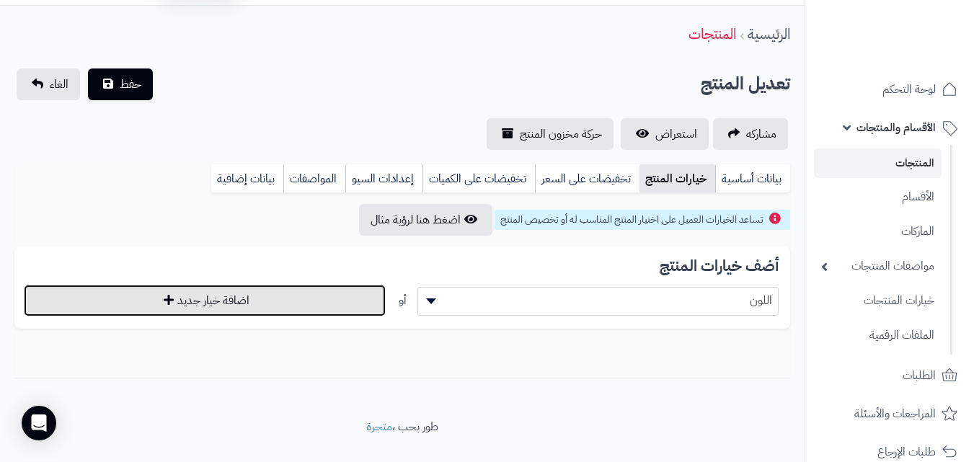
click at [217, 308] on button "اضافة خيار جديد" at bounding box center [205, 301] width 362 height 32
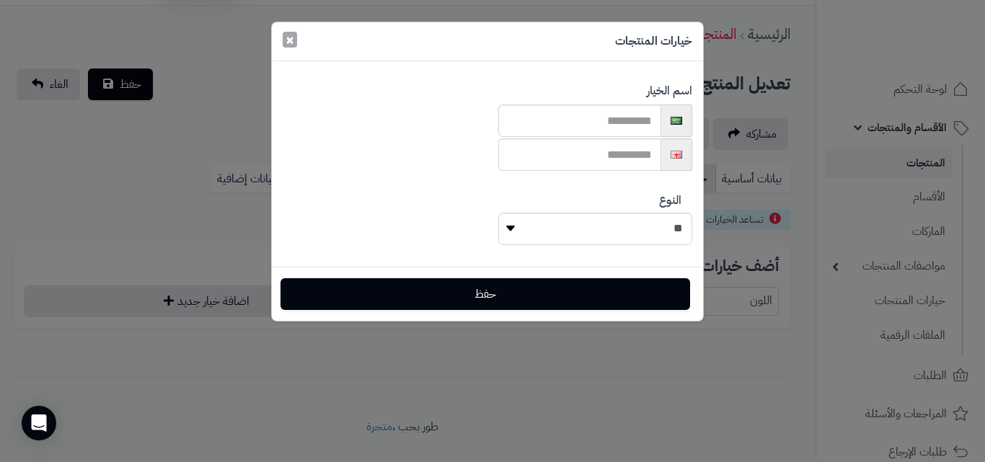
click at [293, 35] on button "×" at bounding box center [290, 40] width 14 height 16
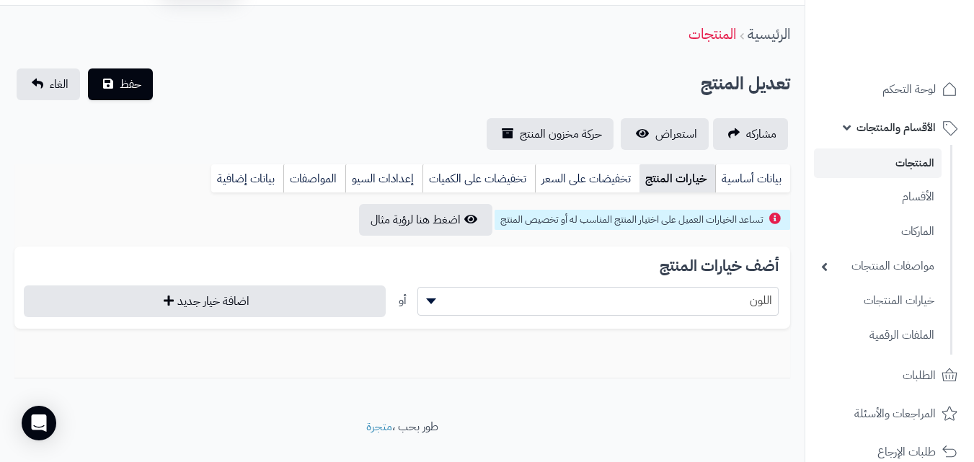
click at [691, 287] on span "اللون" at bounding box center [598, 301] width 362 height 29
click at [710, 334] on div "تساعد الخيارات العميل على اختيار المنتج المناسب له أو تخصيص المنتج اضغط هنا لرؤ…" at bounding box center [402, 291] width 776 height 174
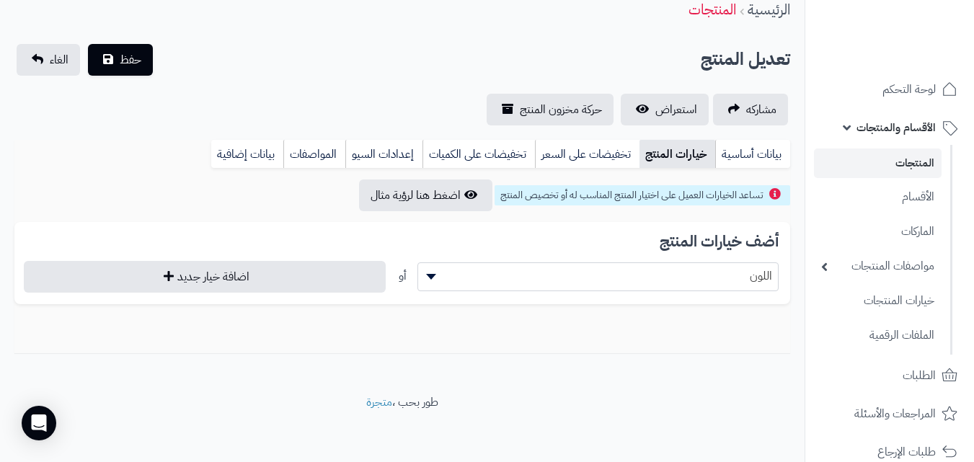
scroll to position [66, 0]
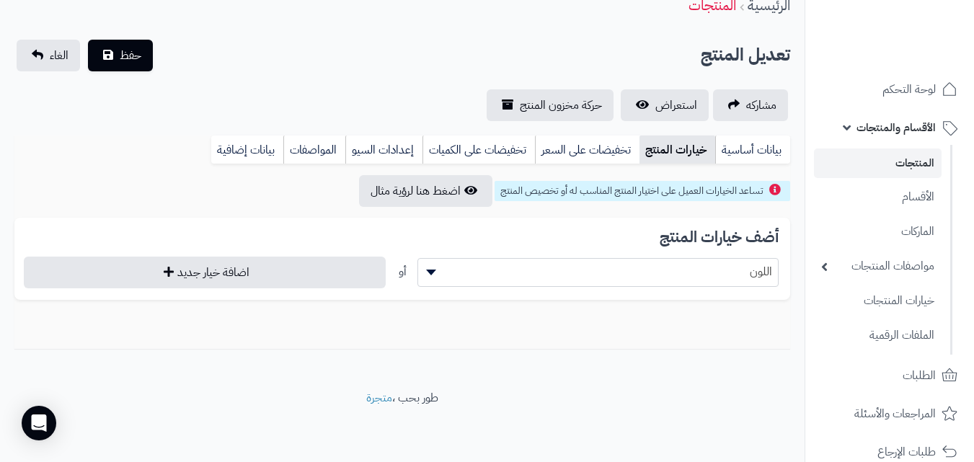
click at [433, 266] on span at bounding box center [429, 272] width 22 height 27
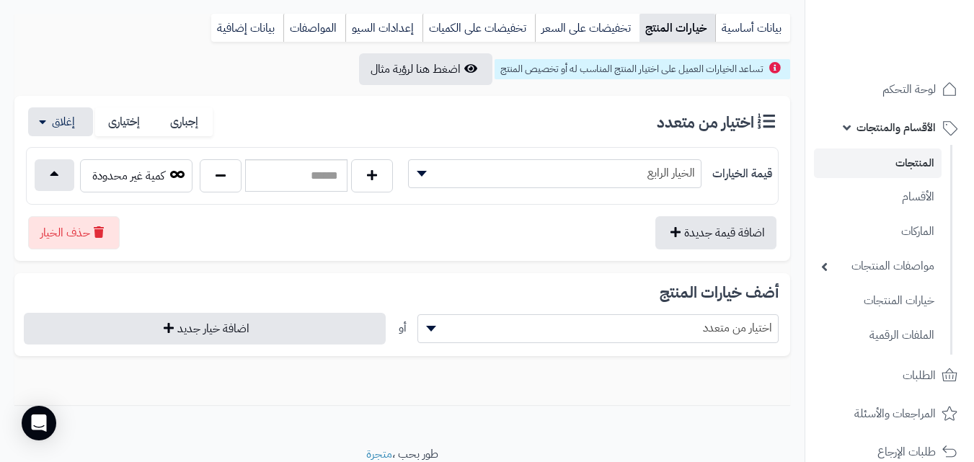
scroll to position [187, 0]
click at [462, 321] on span "اختيار من متعدد" at bounding box center [598, 330] width 361 height 22
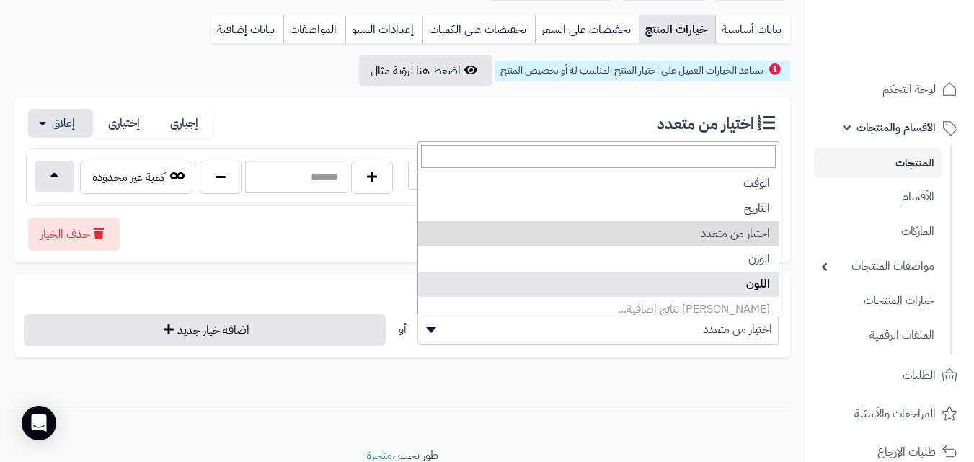
select select "**"
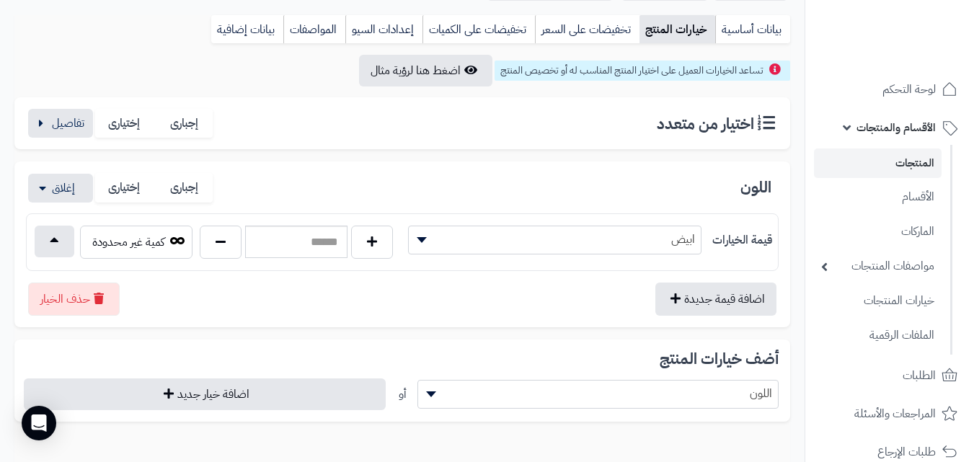
click at [578, 421] on div "**********" at bounding box center [402, 381] width 776 height 82
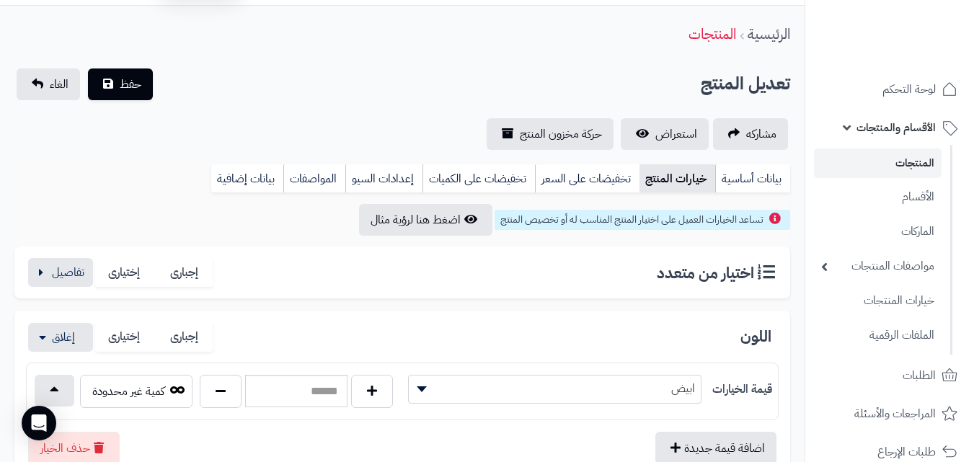
scroll to position [0, 0]
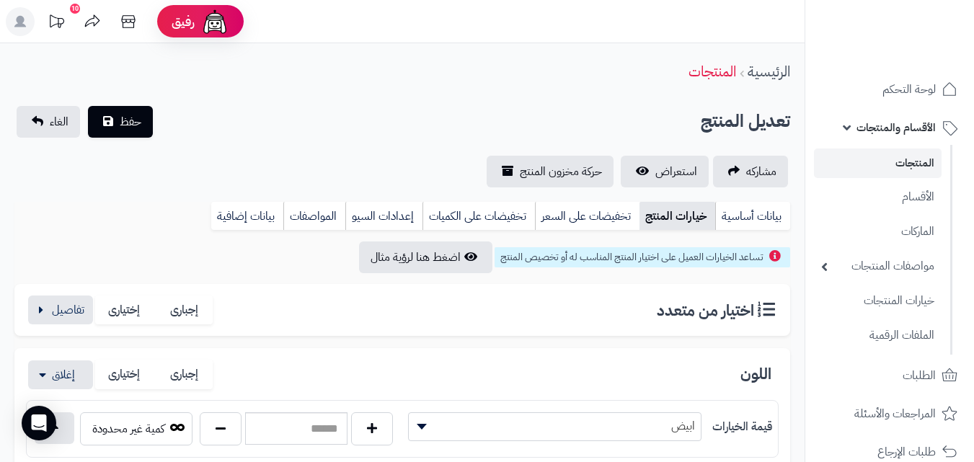
click at [590, 314] on div "اختيار من متعدد إجبارى إختيارى" at bounding box center [402, 311] width 753 height 30
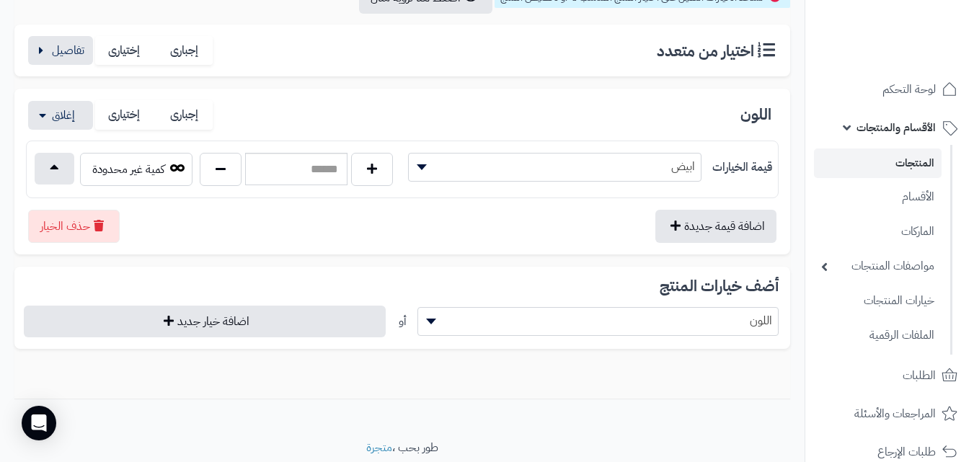
scroll to position [231, 0]
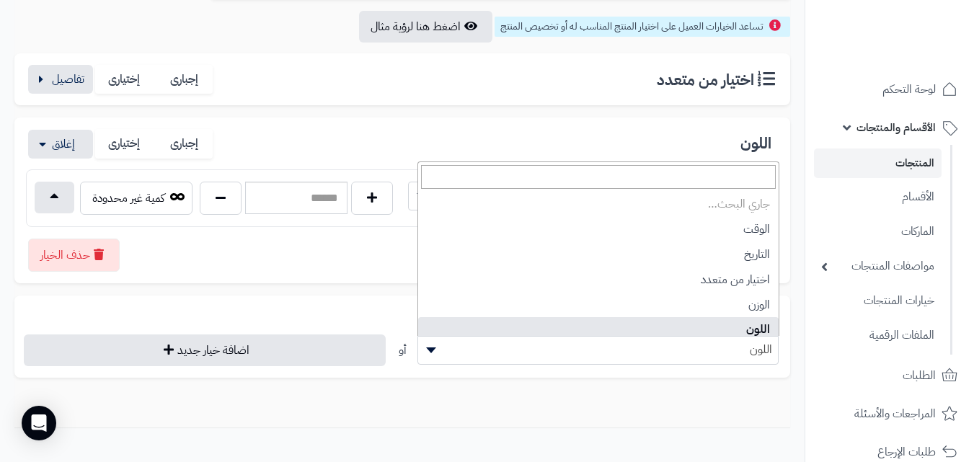
click at [516, 353] on span "اللون" at bounding box center [598, 350] width 361 height 22
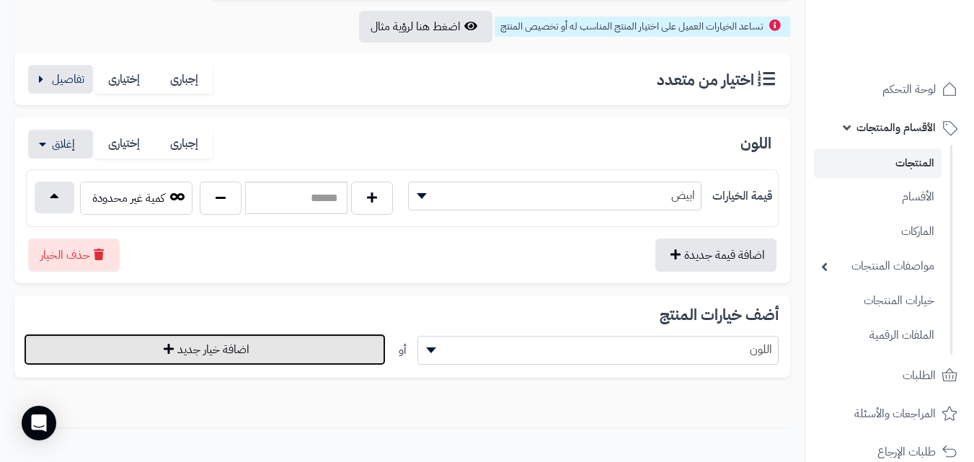
drag, startPoint x: 167, startPoint y: 365, endPoint x: 213, endPoint y: 355, distance: 47.8
click at [213, 355] on button "اضافة خيار جديد" at bounding box center [205, 350] width 362 height 32
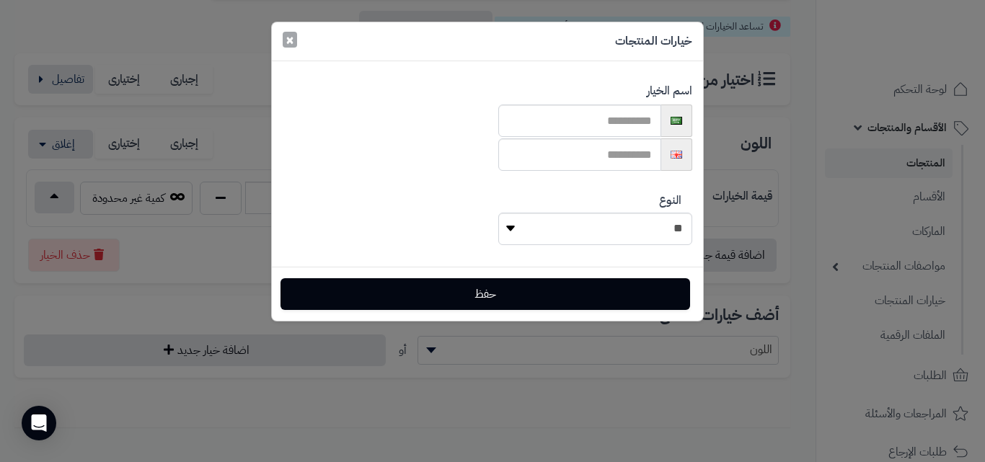
click at [286, 41] on button "×" at bounding box center [290, 40] width 14 height 16
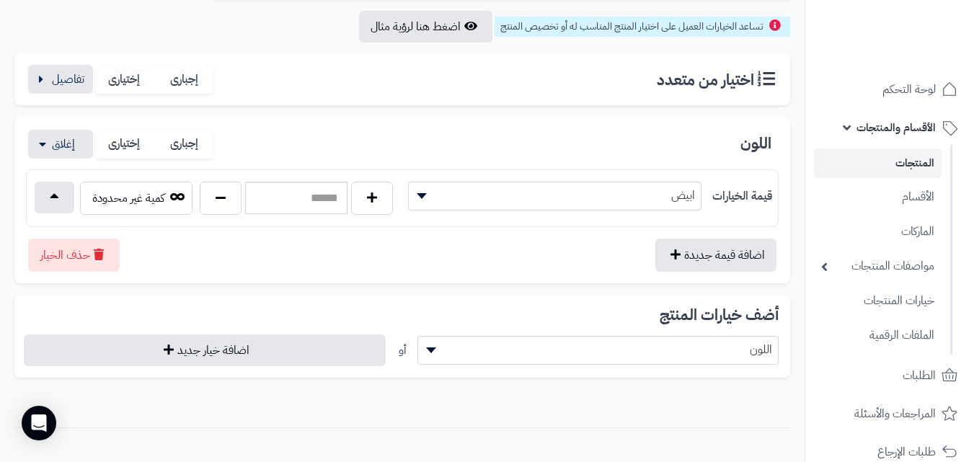
click at [607, 372] on div "**********" at bounding box center [402, 337] width 776 height 82
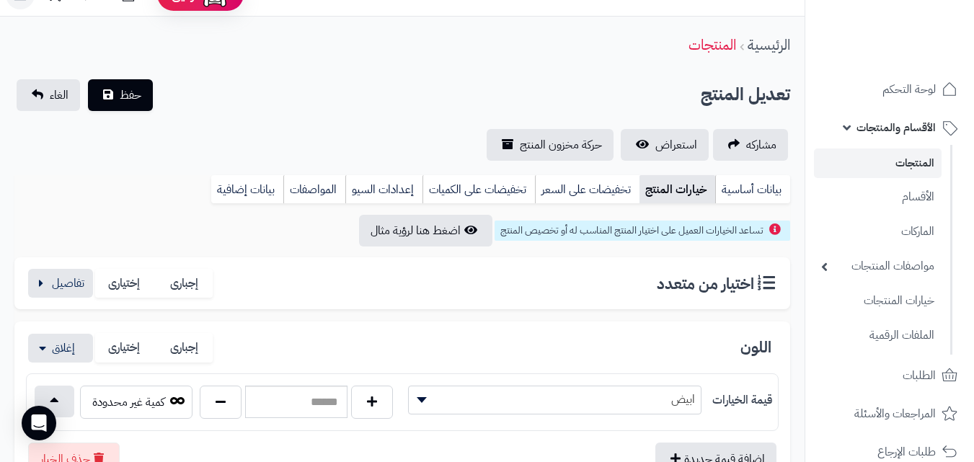
scroll to position [29, 0]
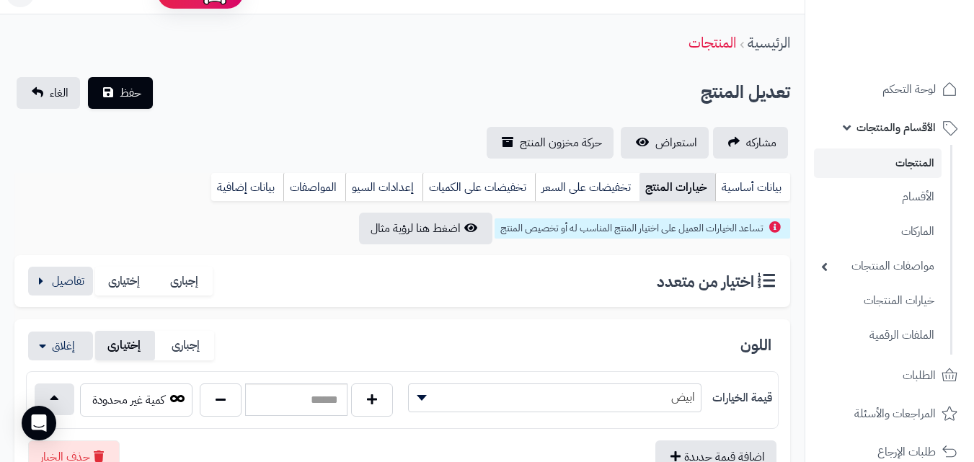
click at [121, 348] on label "إختيارى" at bounding box center [125, 346] width 60 height 30
